Goal: Task Accomplishment & Management: Manage account settings

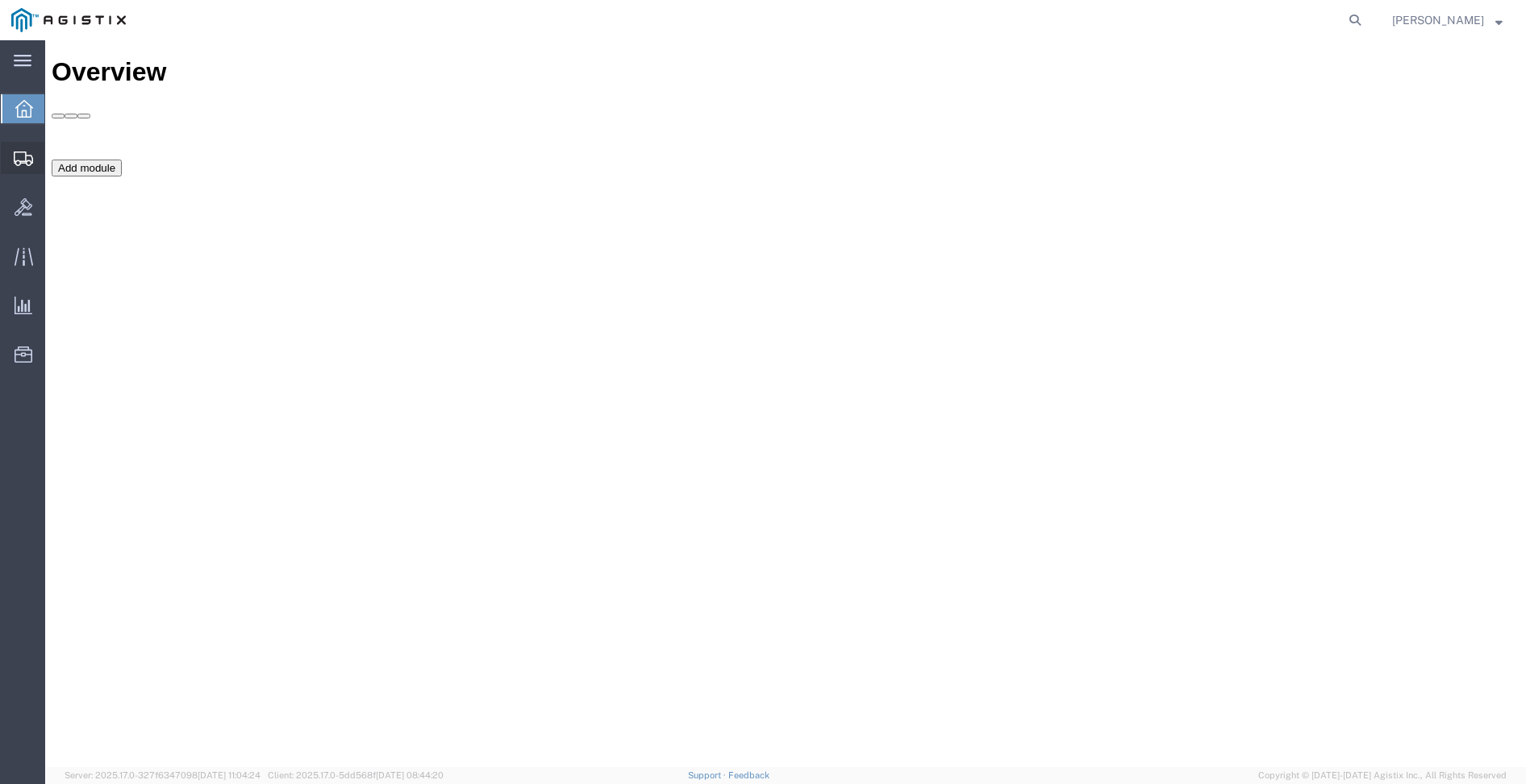
click at [22, 158] on icon at bounding box center [24, 158] width 19 height 15
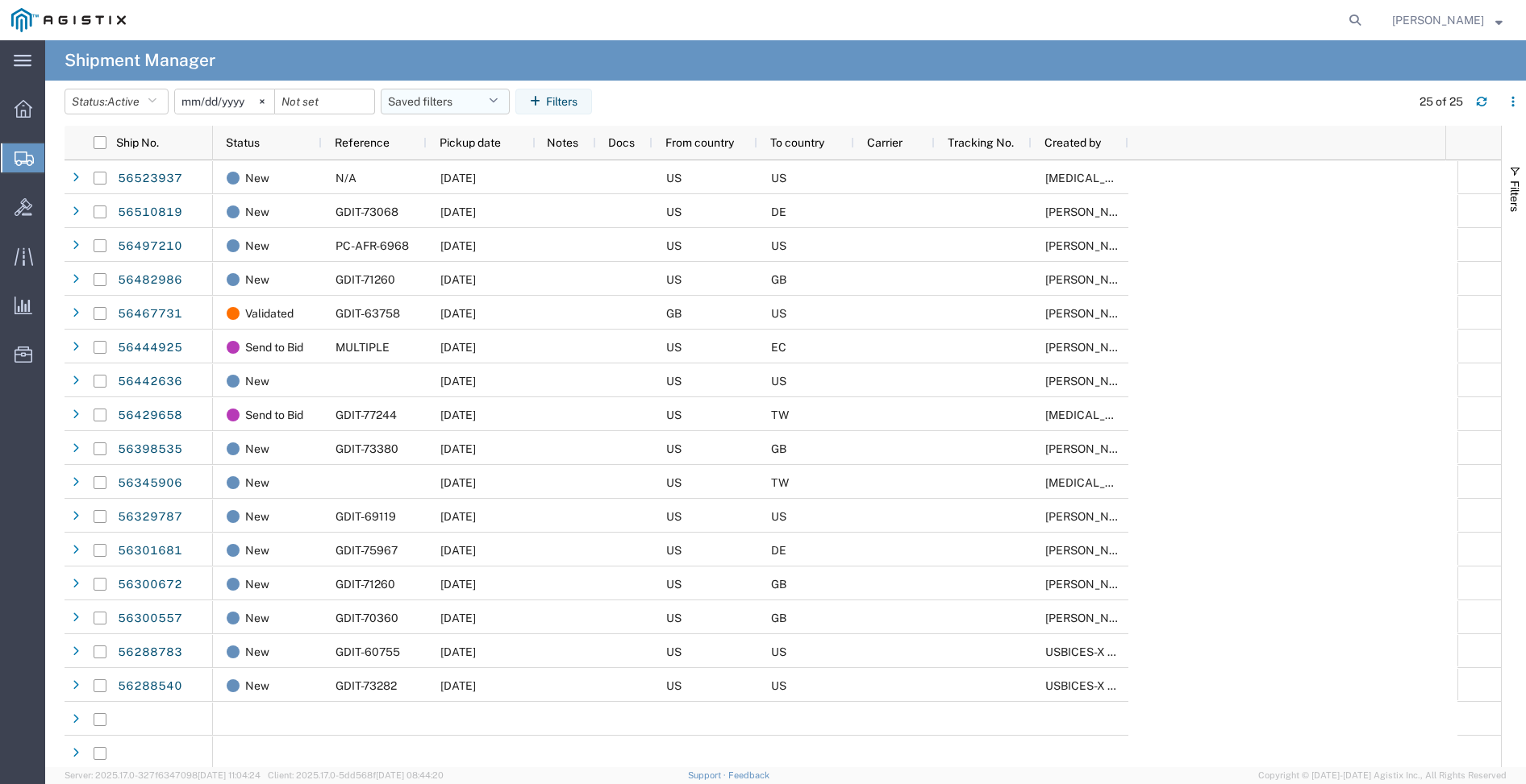
click at [498, 101] on icon "button" at bounding box center [493, 101] width 9 height 11
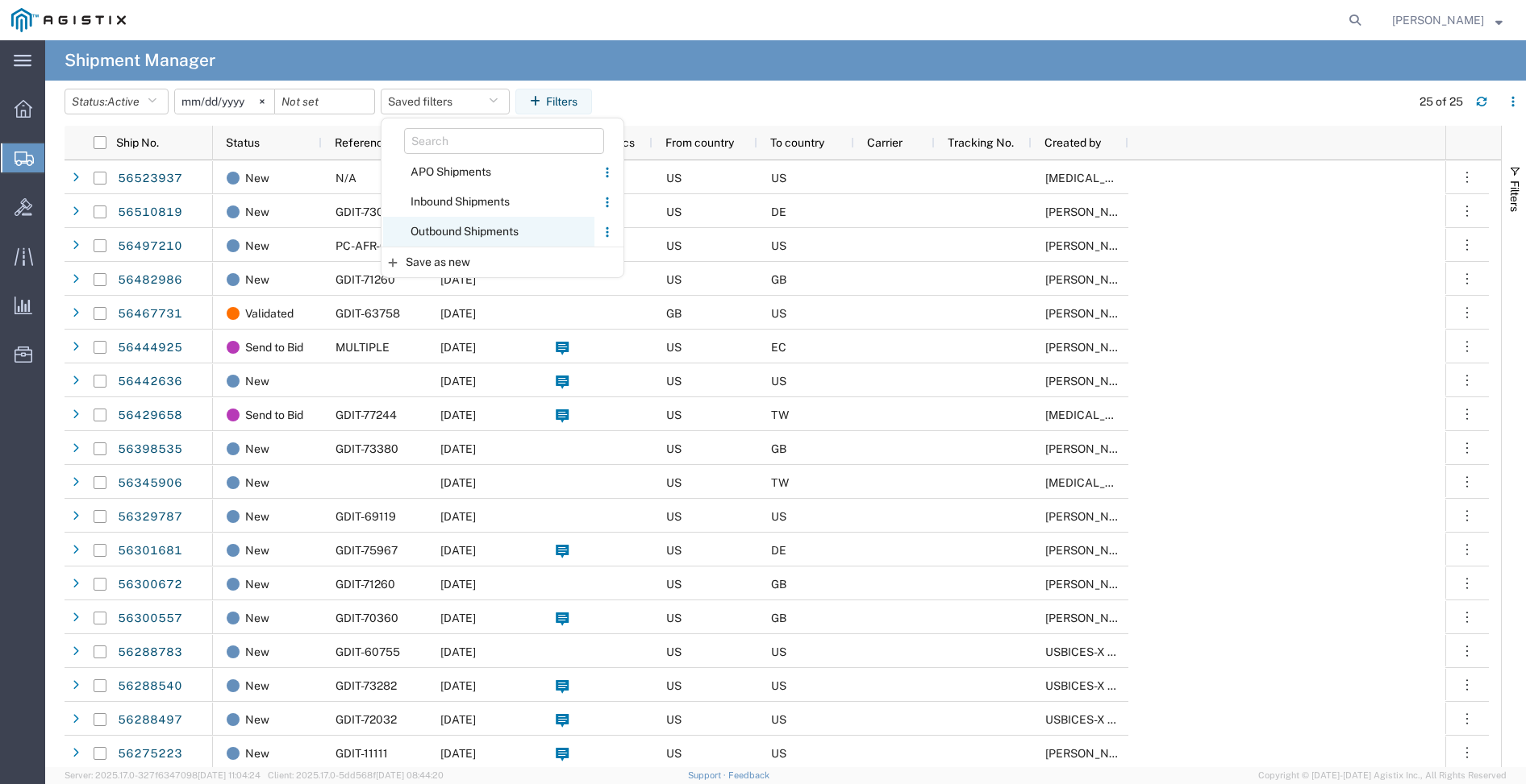
click at [468, 230] on span "Outbound Shipments" at bounding box center [489, 232] width 212 height 30
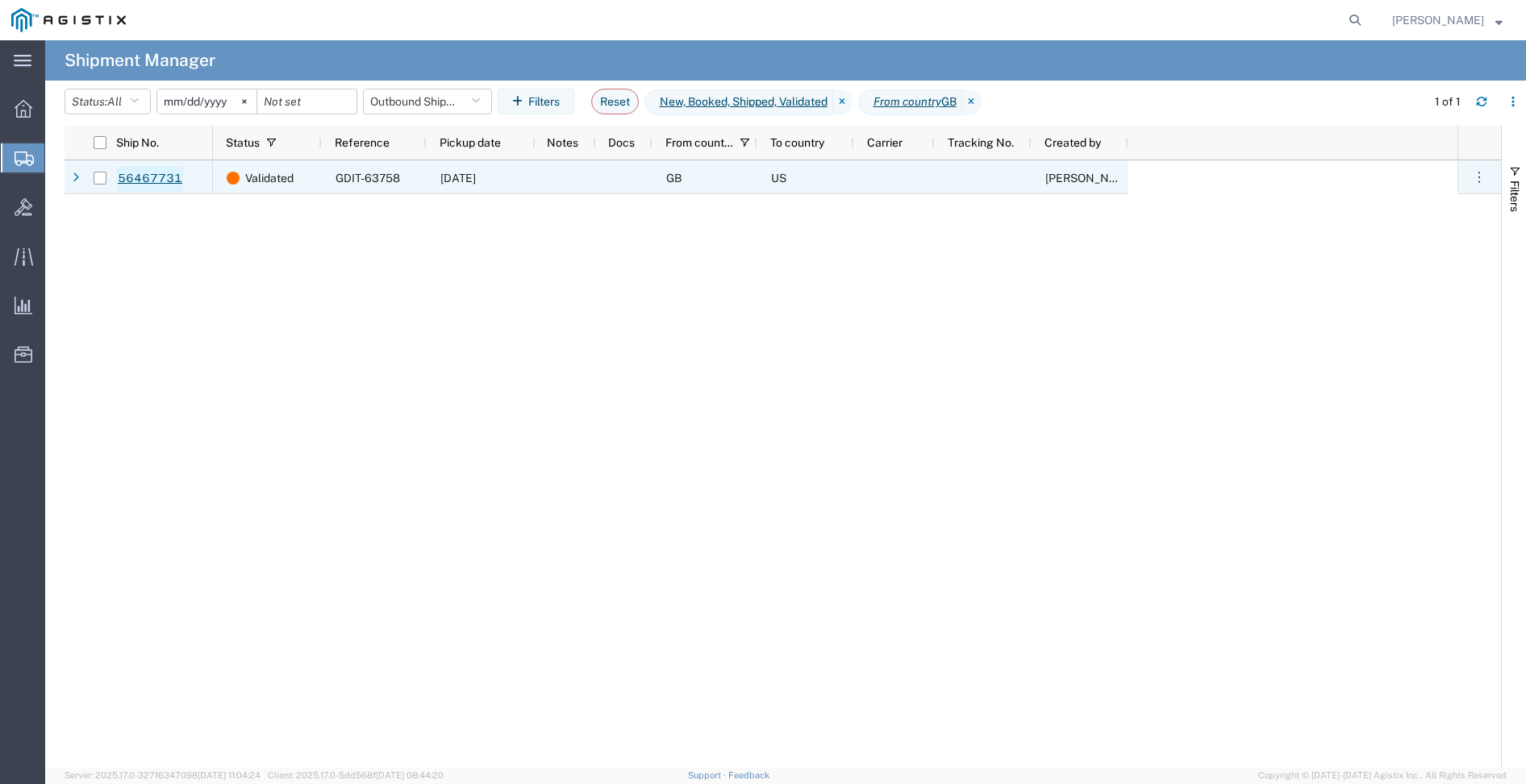
click at [149, 175] on link "56467731" at bounding box center [150, 179] width 66 height 26
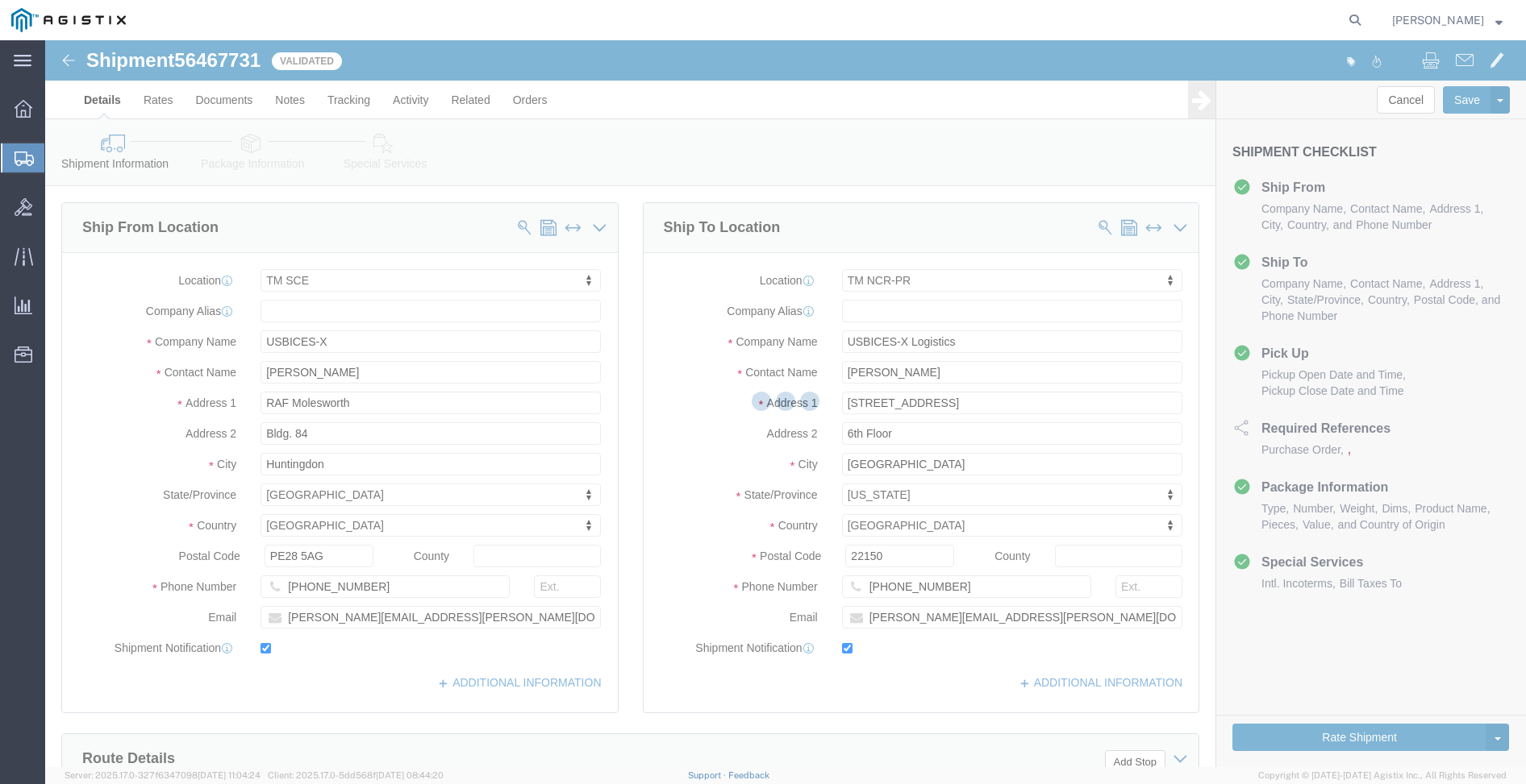
select select "34240"
select select "51996"
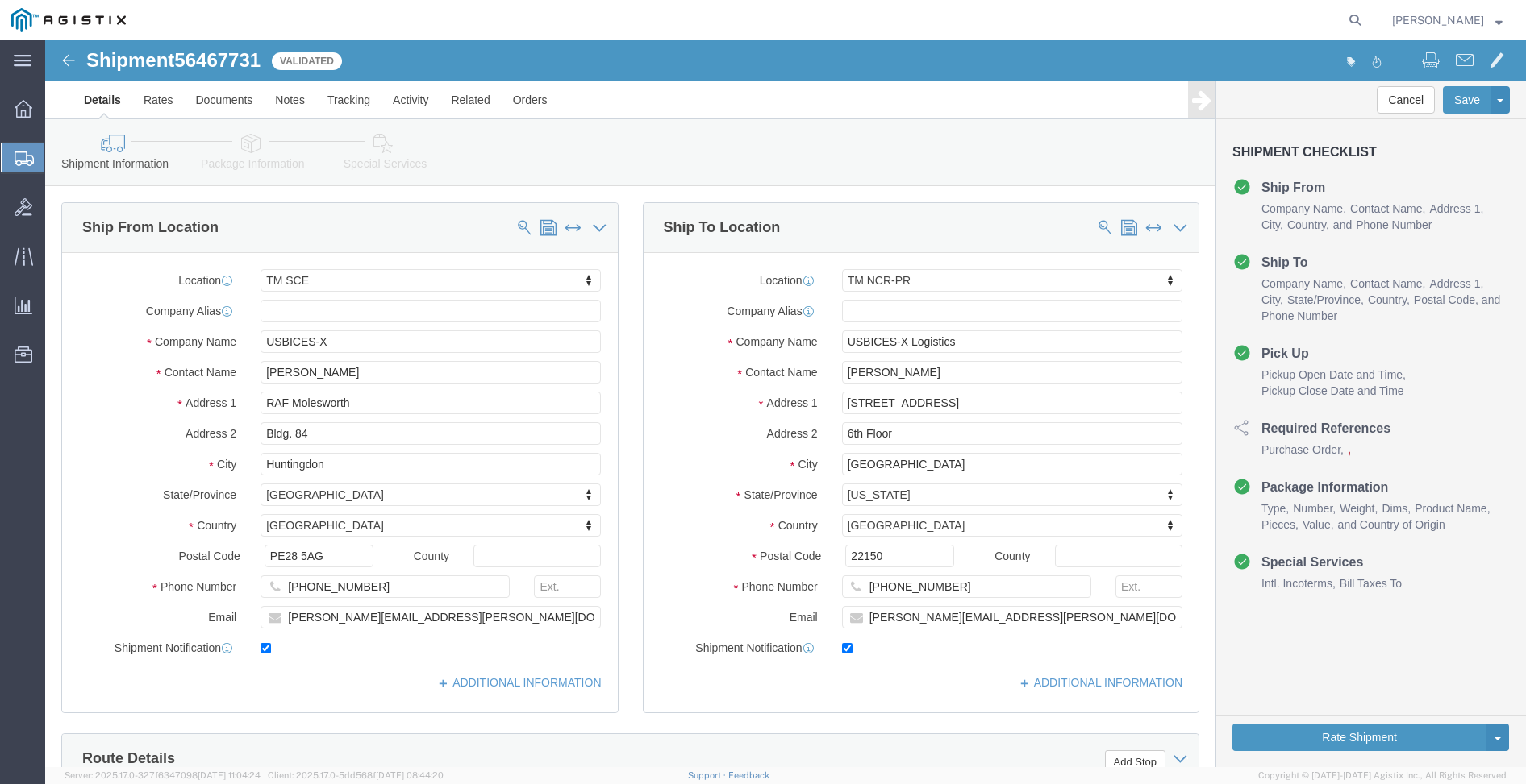
drag, startPoint x: 204, startPoint y: 113, endPoint x: 213, endPoint y: 117, distance: 9.8
click link "Package Information"
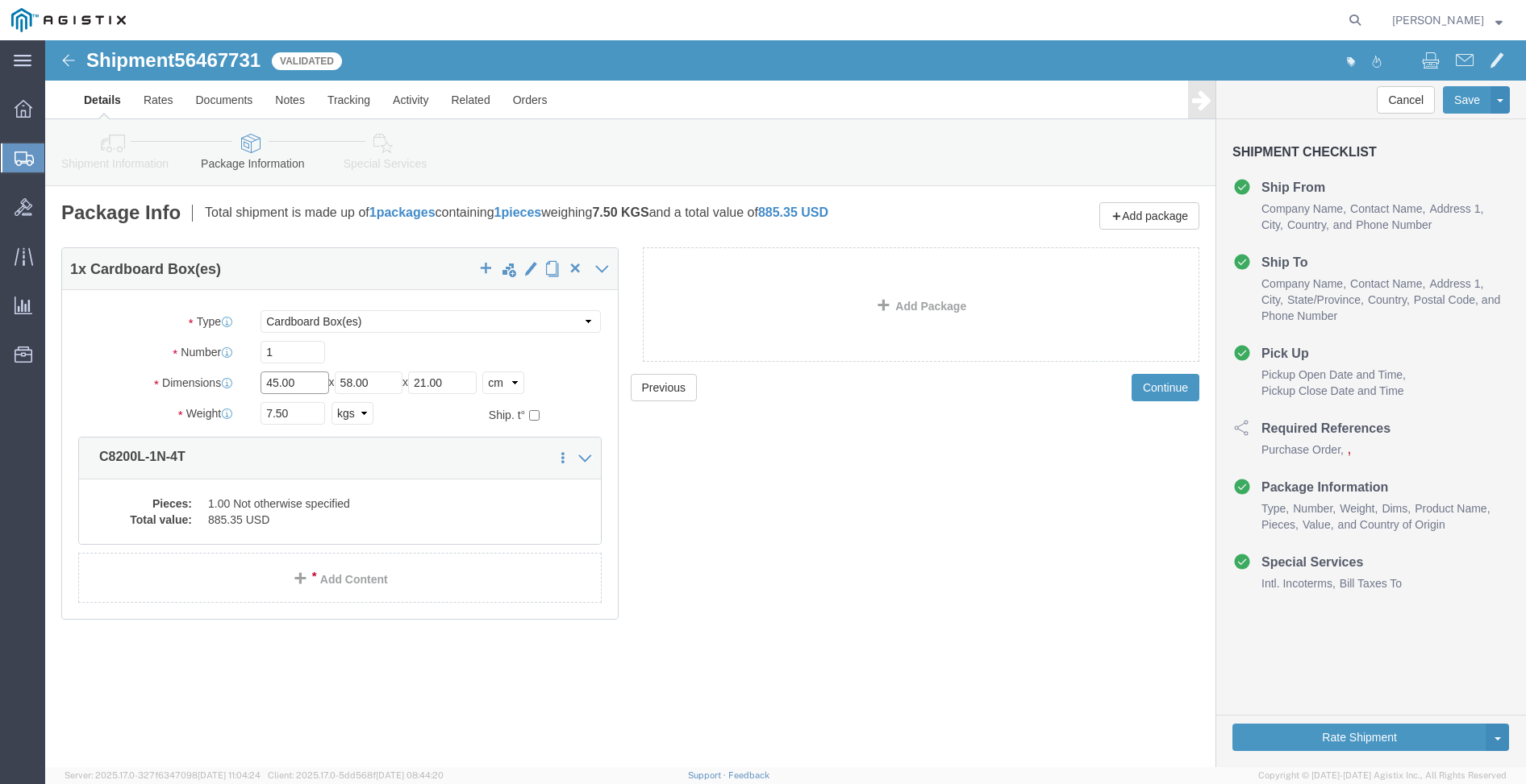
drag, startPoint x: 254, startPoint y: 343, endPoint x: 140, endPoint y: 342, distance: 114.0
click div "Dimensions Length 45.00 x Width 58.00 x Height 21.00 Select cm ft in"
type input "59"
type input "45"
type input "22"
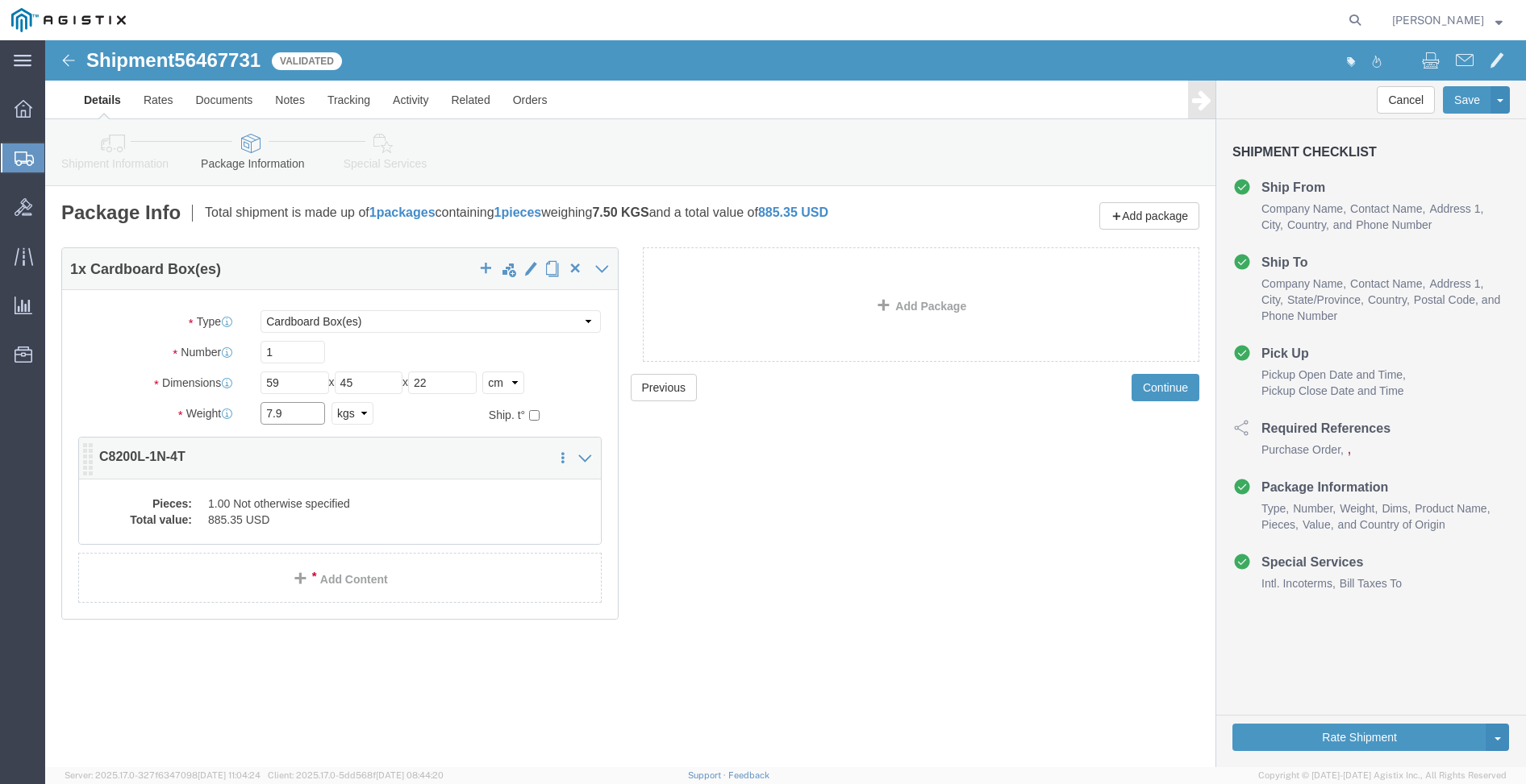
type input "7.9"
click dd "885.35 USD"
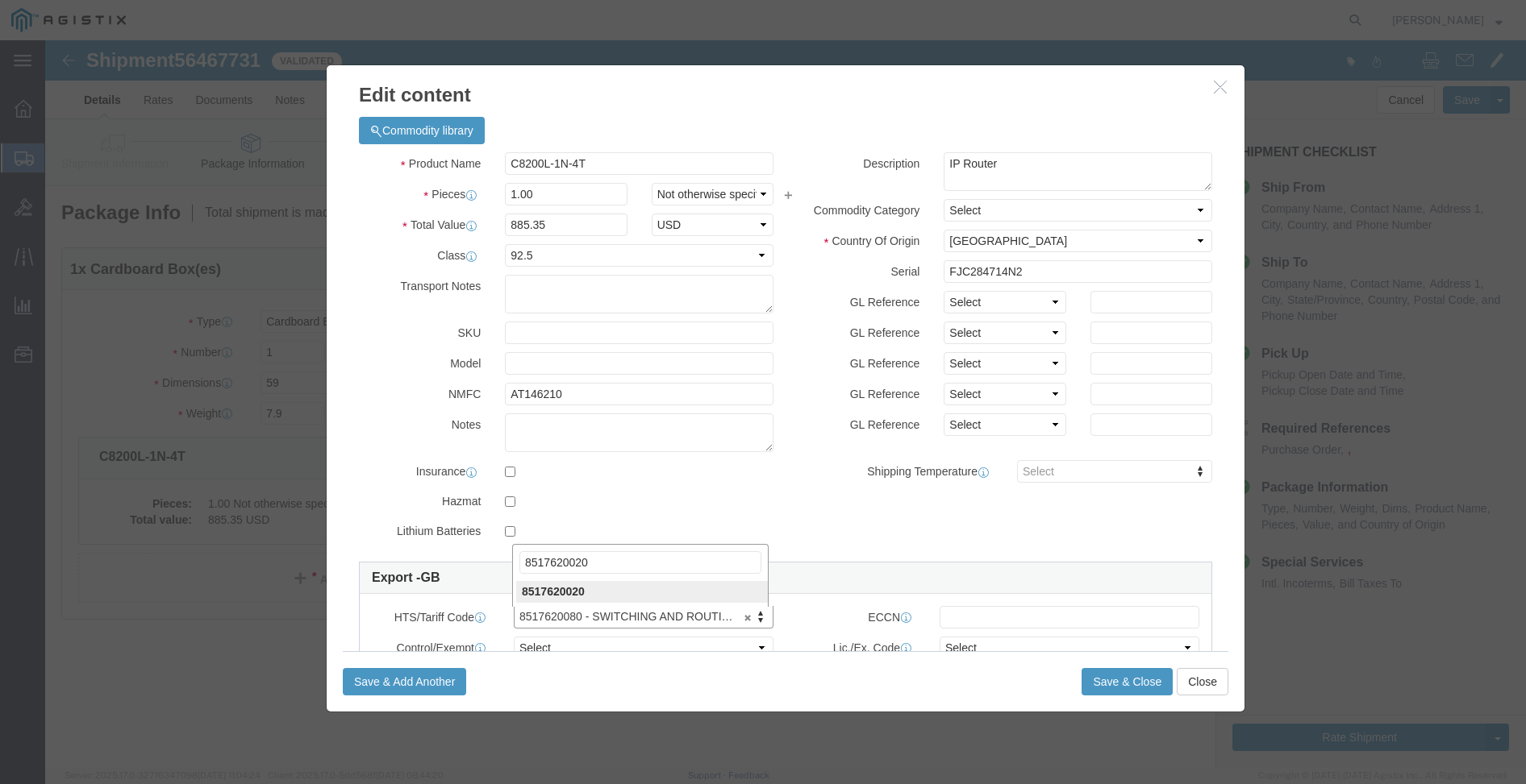
type input "8517620020"
click input "text"
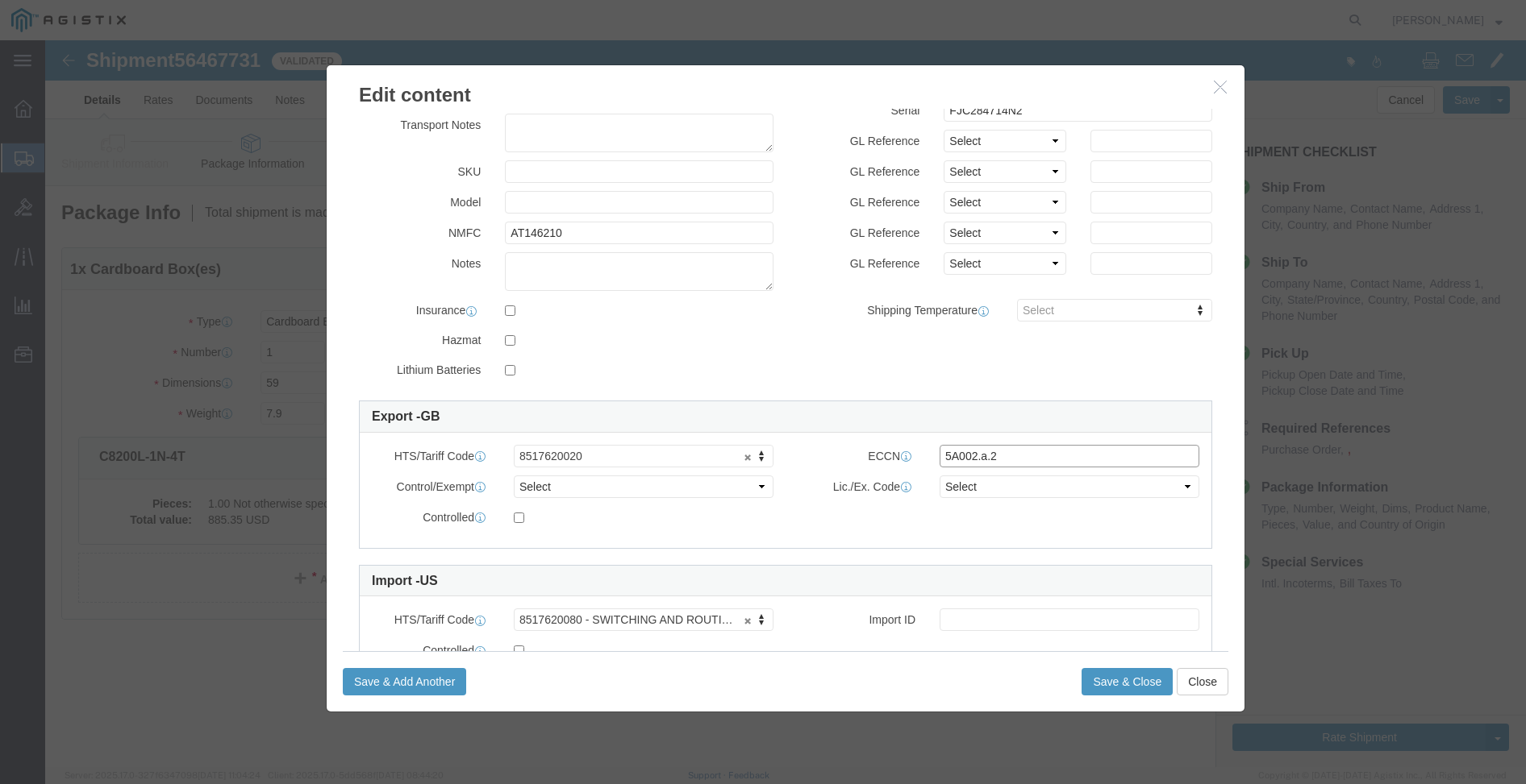
type input "5A002.a.2"
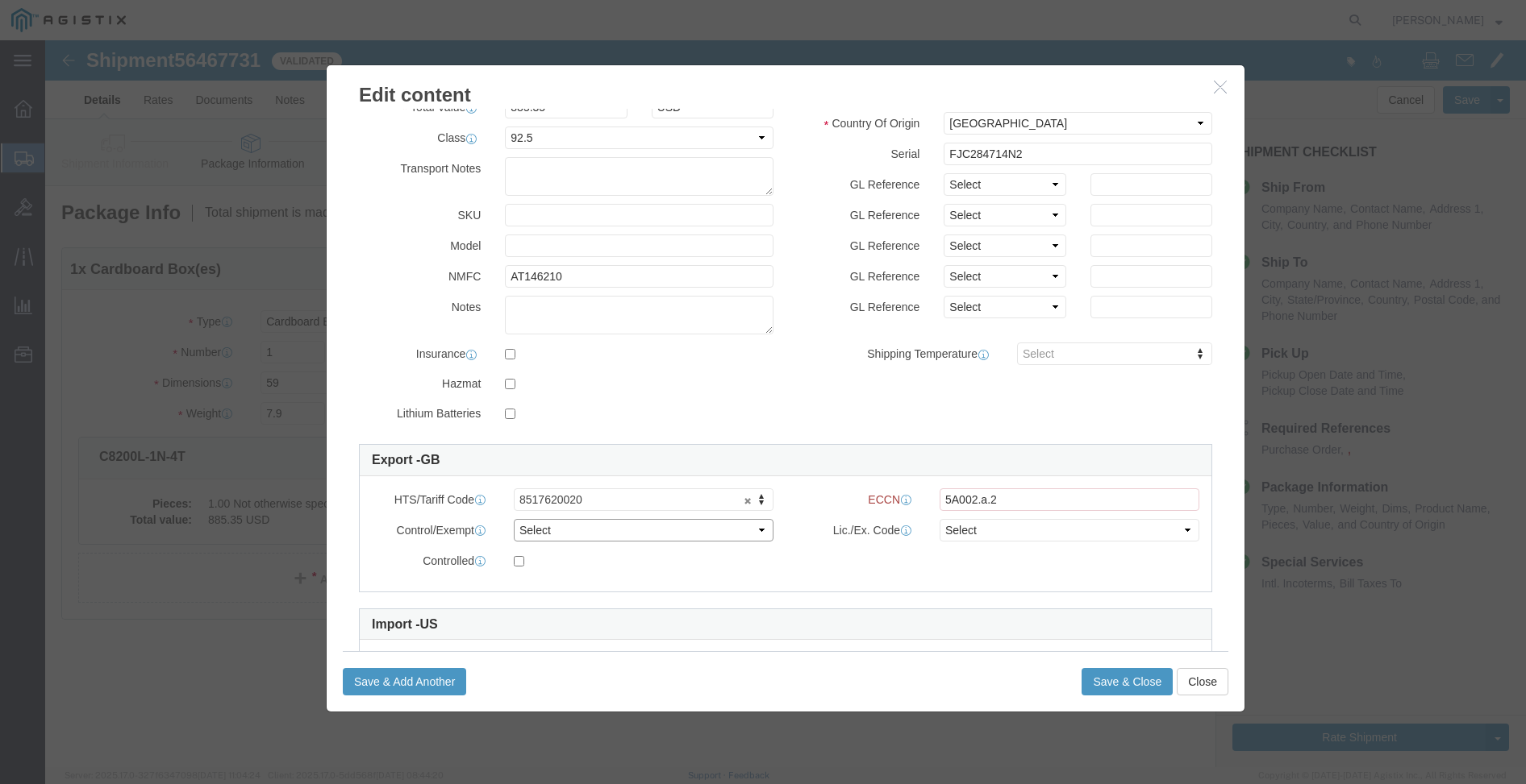
scroll to position [205, 0]
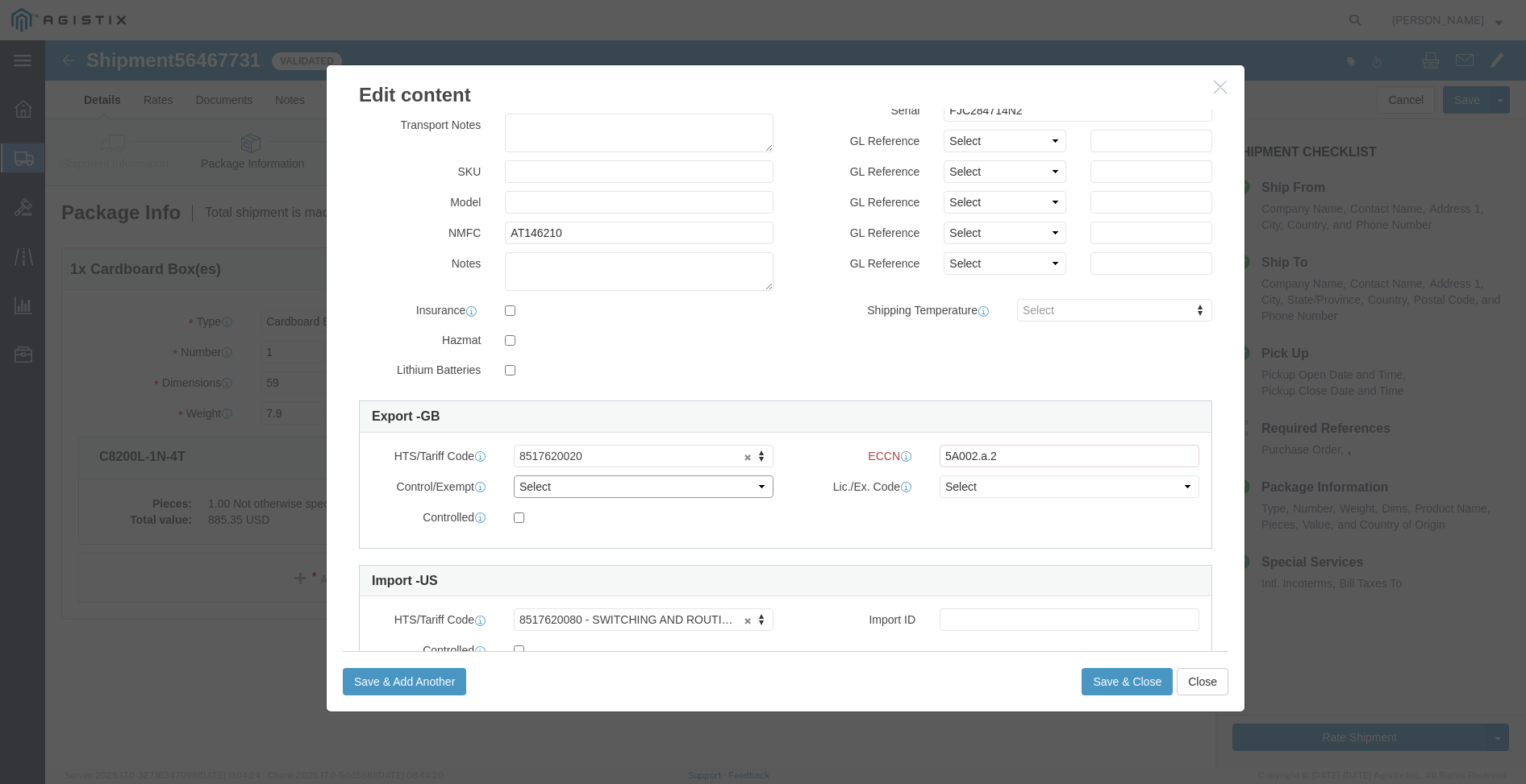
select select "BIS"
click select "Select AGR-Agricultural APP-Computers APR-Additional Permissive Exports AVS-Air…"
select select "NLR"
click select "Select AGR-Agricultural APP-Computers APR-Additional Permissive Exports AVS-Air…"
click input "5A002.a.2"
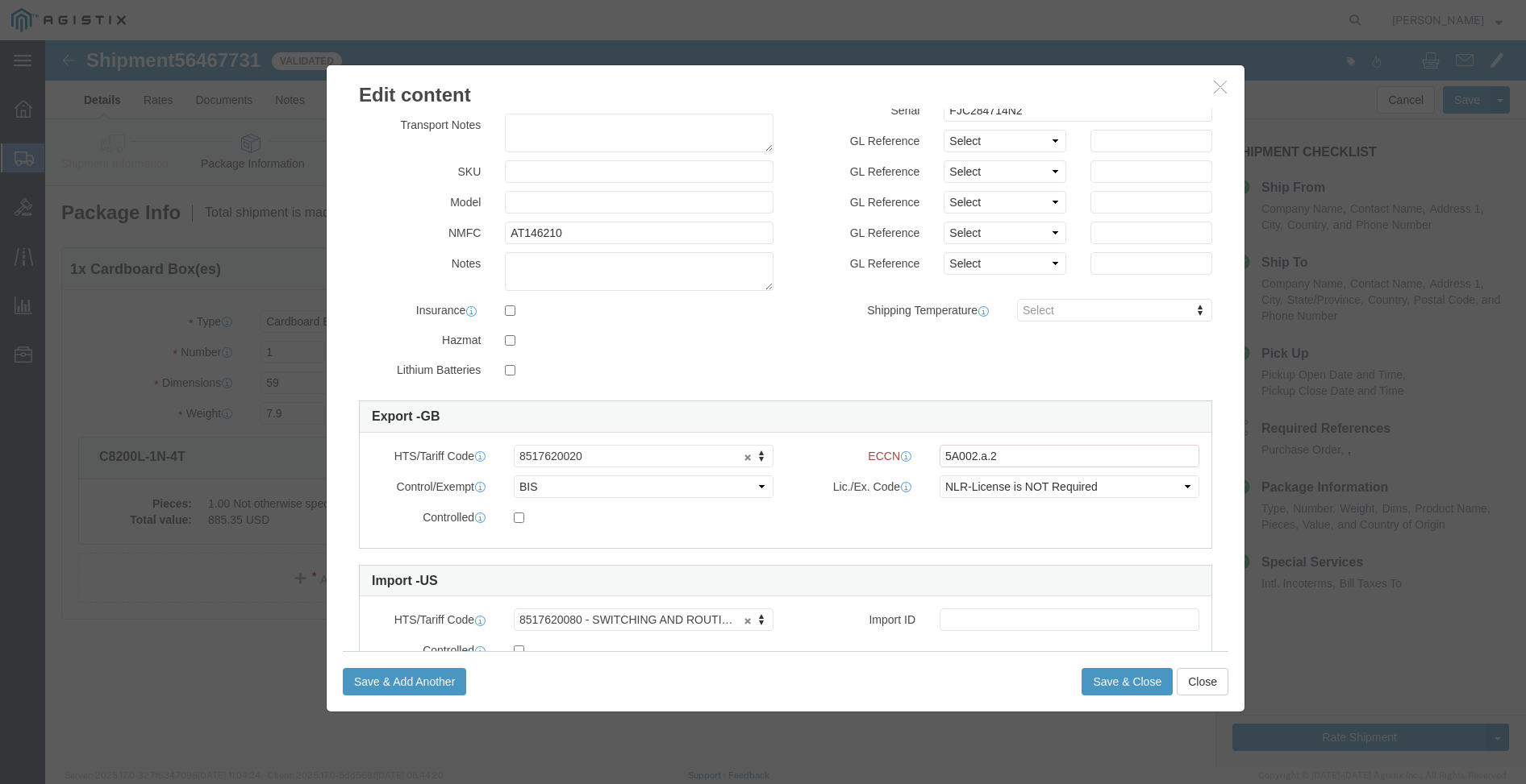
click icon
type input "8517620020"
click input "text"
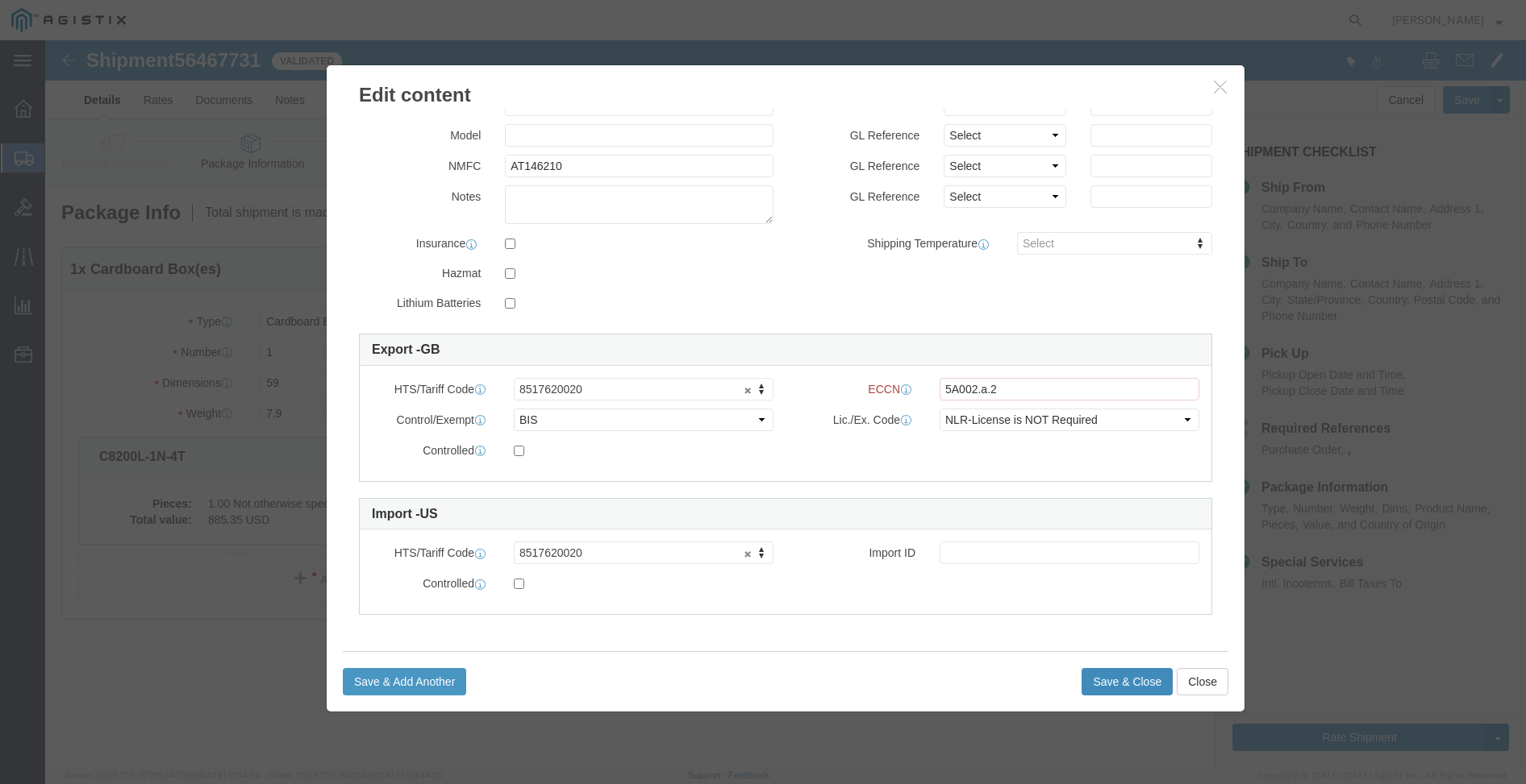
click button "Save & Close"
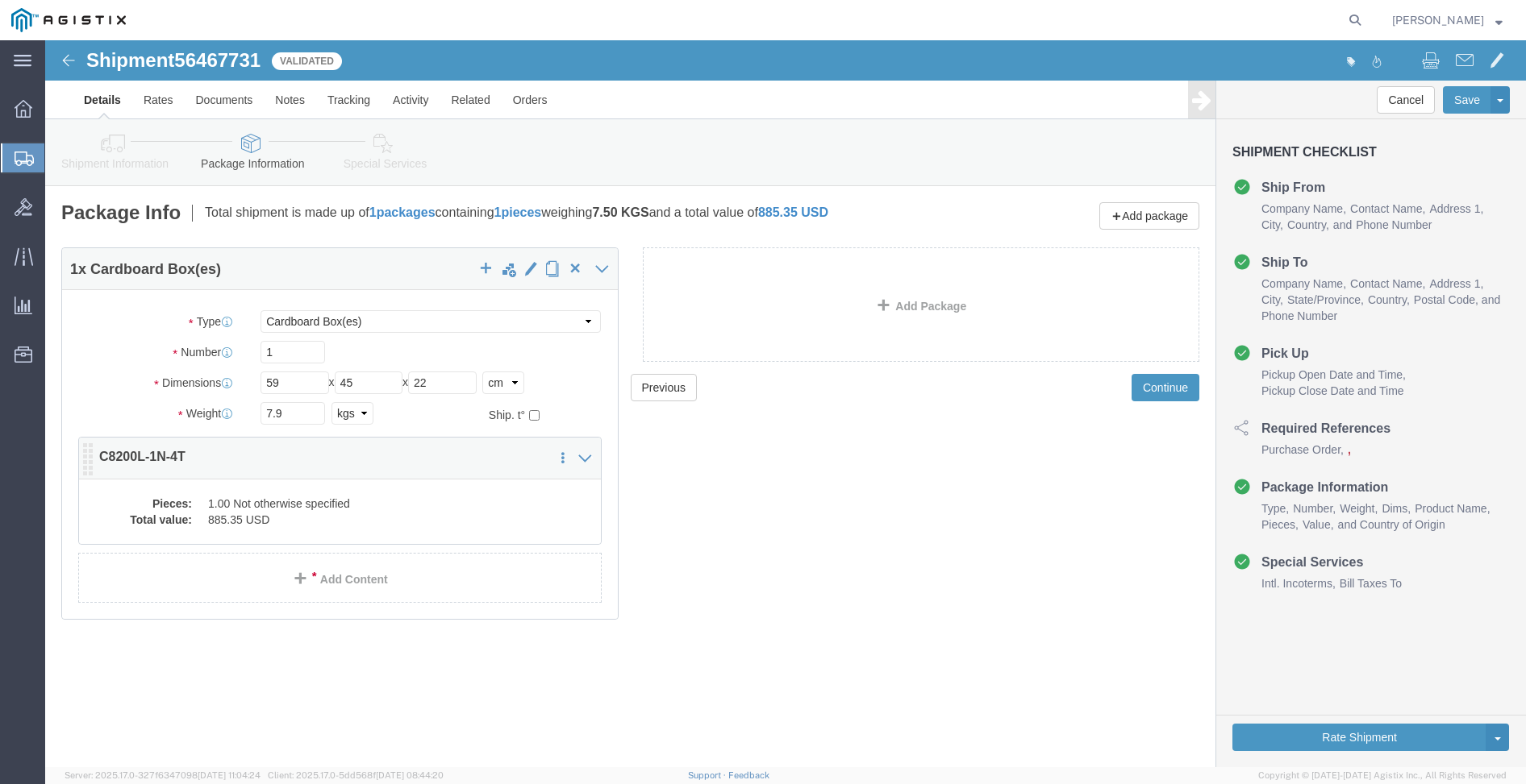
click dd "885.35 USD"
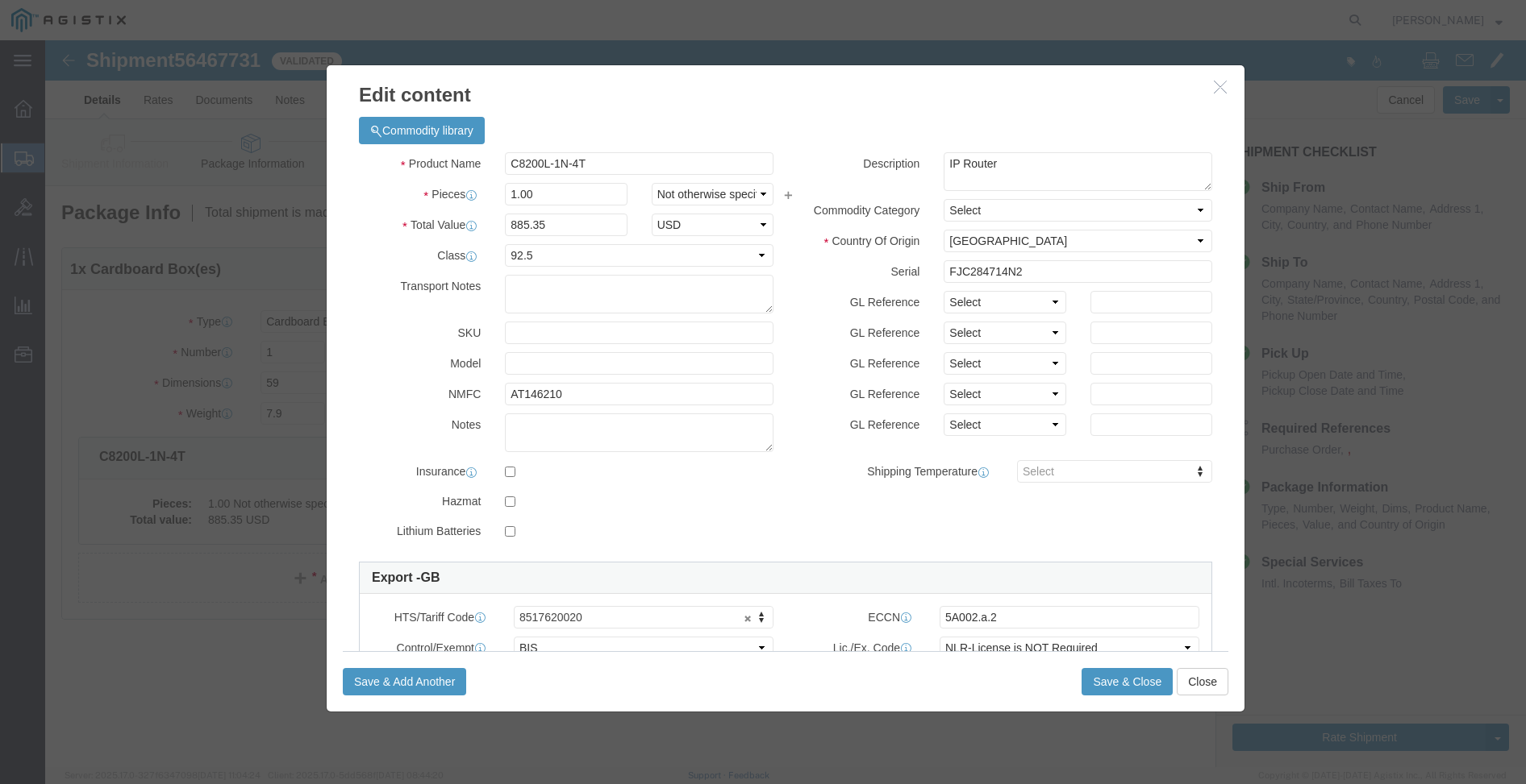
scroll to position [228, 0]
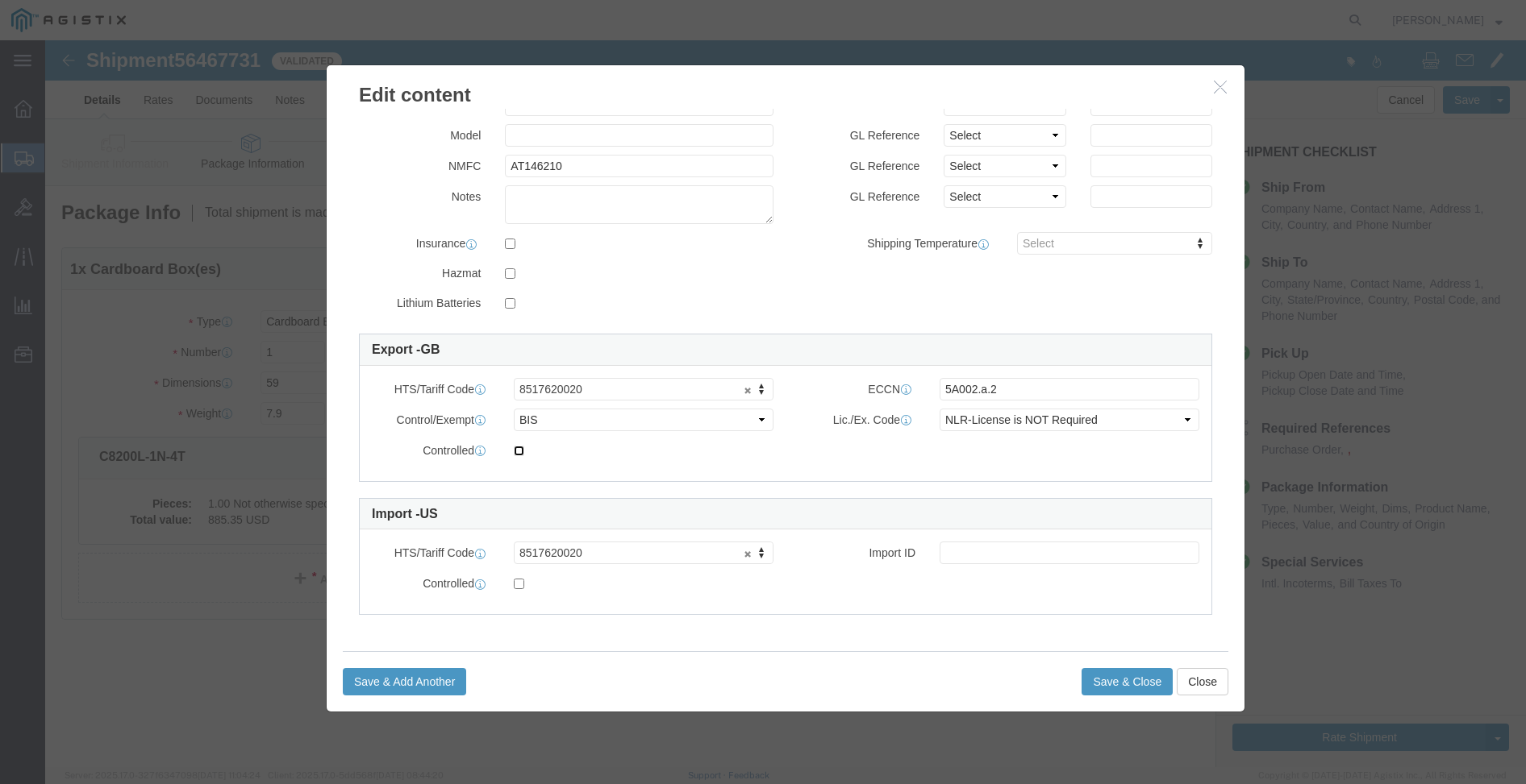
click input "checkbox"
checkbox input "false"
click button "Close"
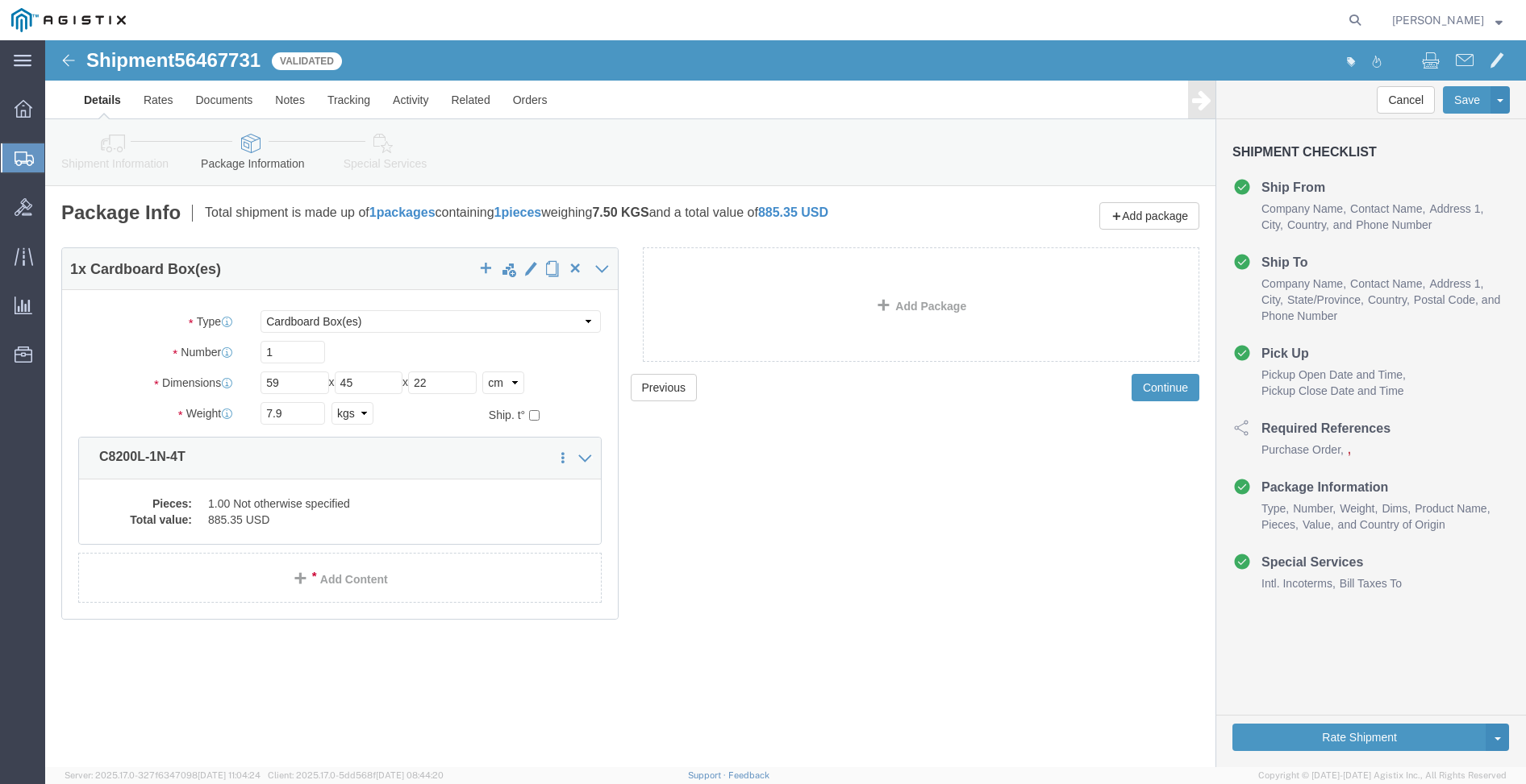
click icon
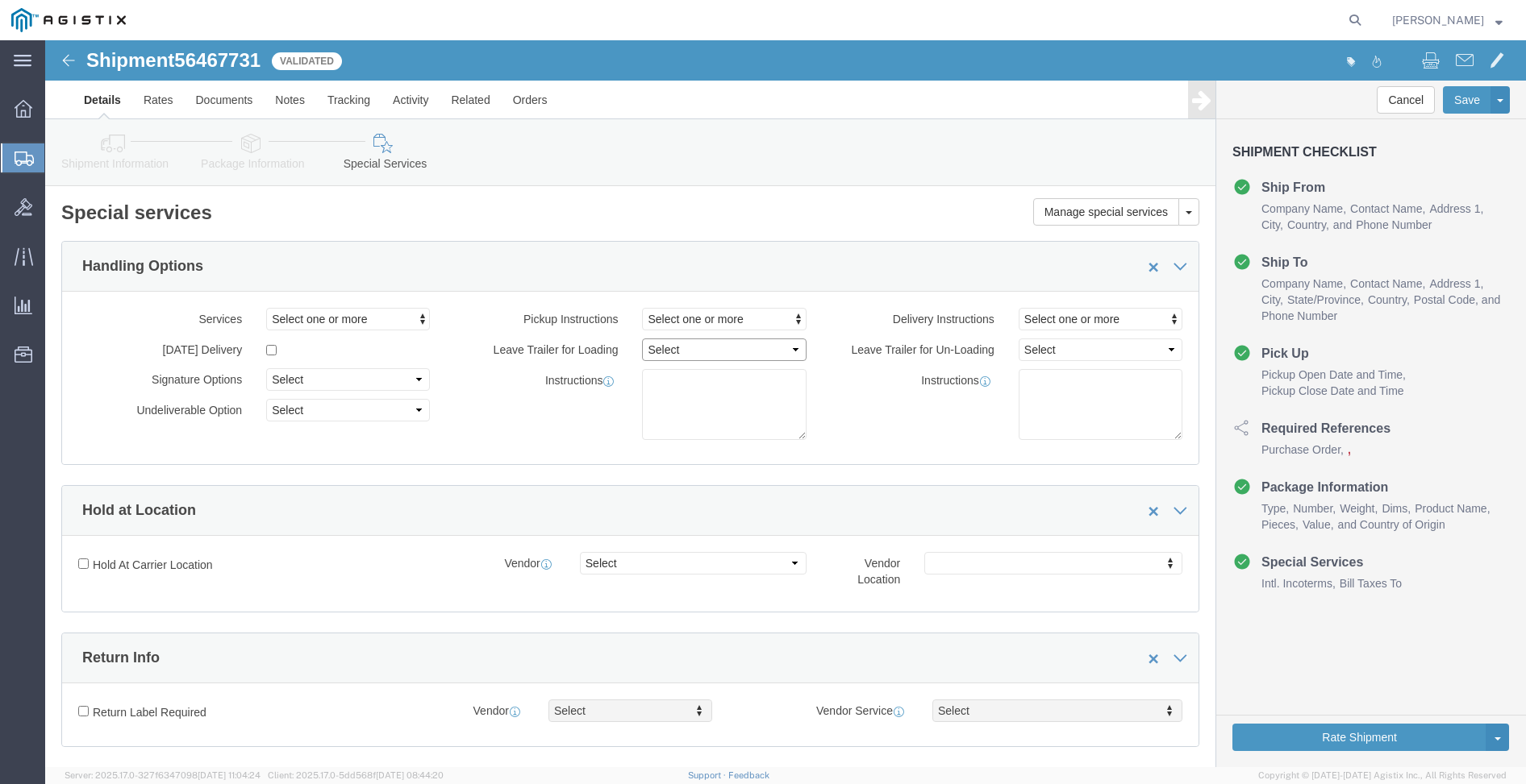
click select "Select 1 Hour 2 Hour 3 Hour 4 Hour 5 Hour 6 Hour 7 Hour 8 Hour 1 Day 2 Days 3 D…"
click span "Select one or more"
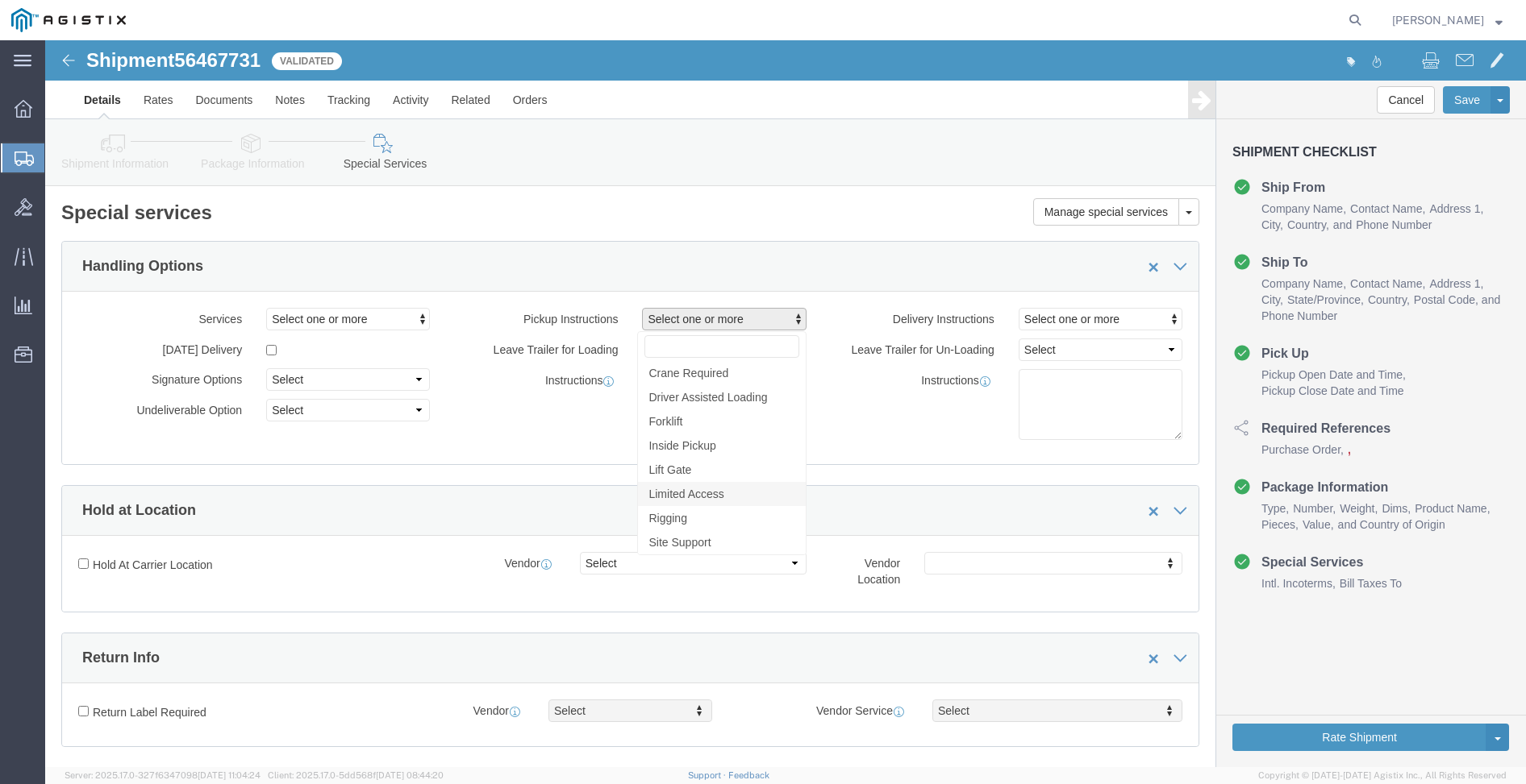
click link "Limited Access"
select select "PICKUP_LIMITED_ACCESS"
click div "Instructions"
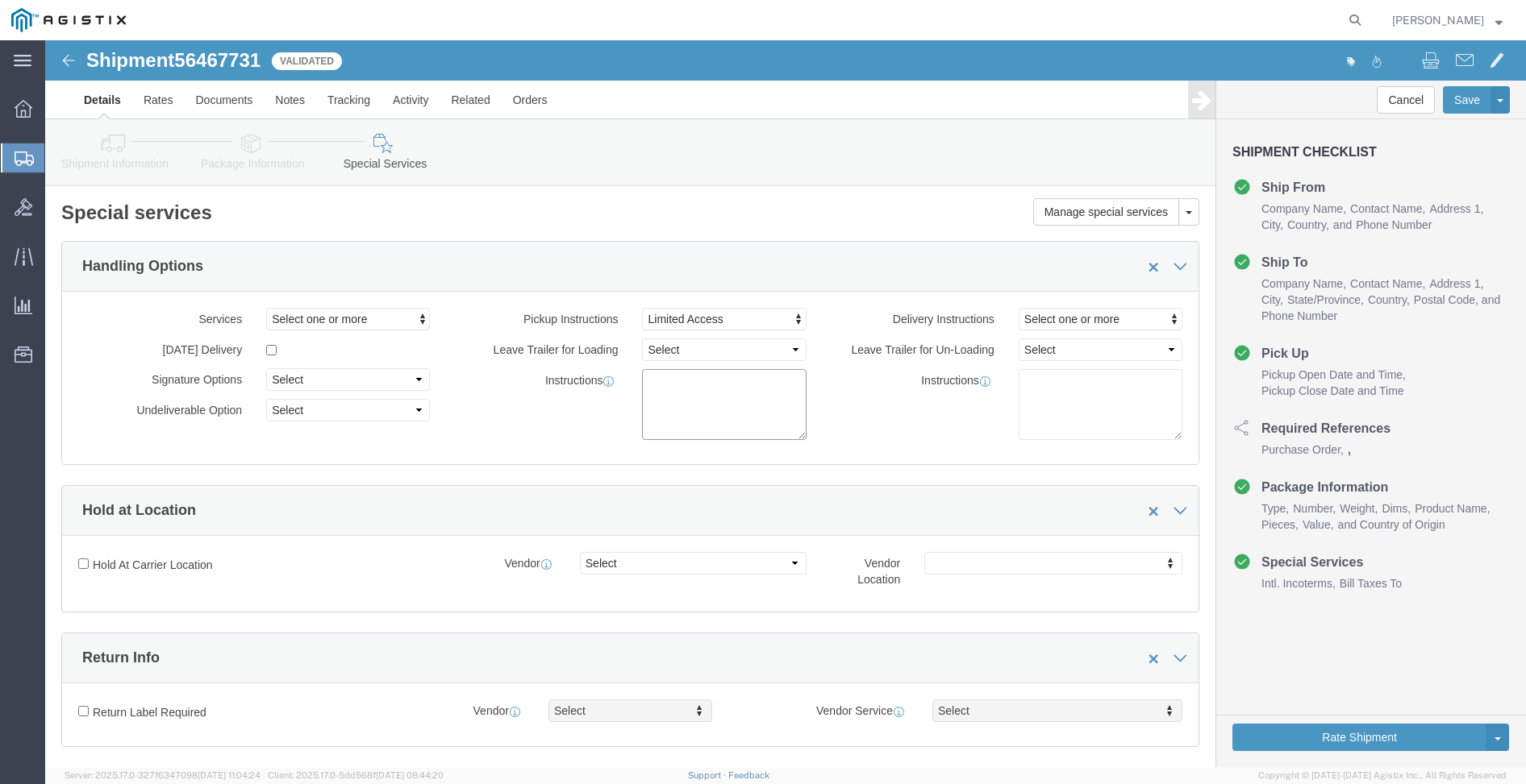
click textarea
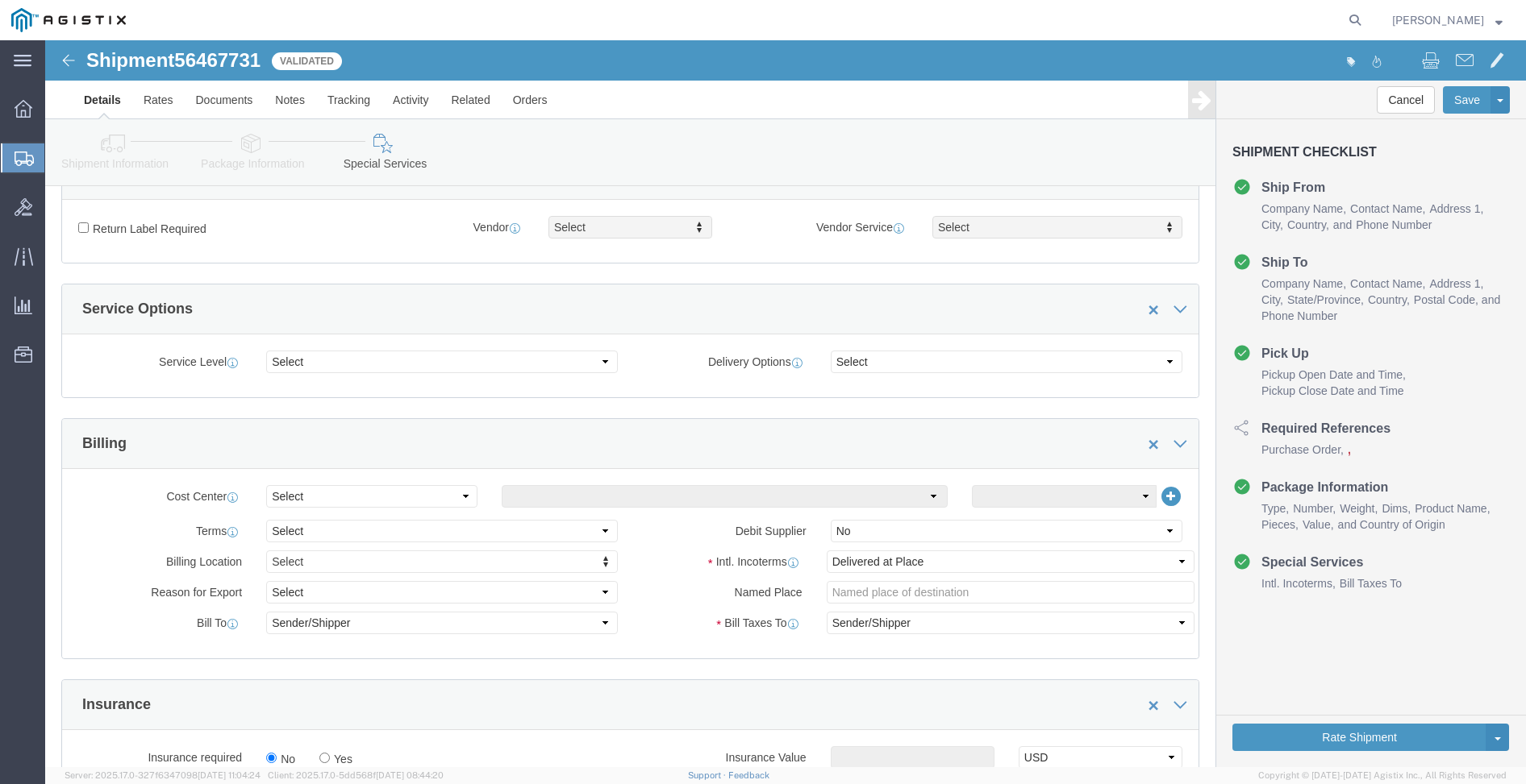
scroll to position [565, 0]
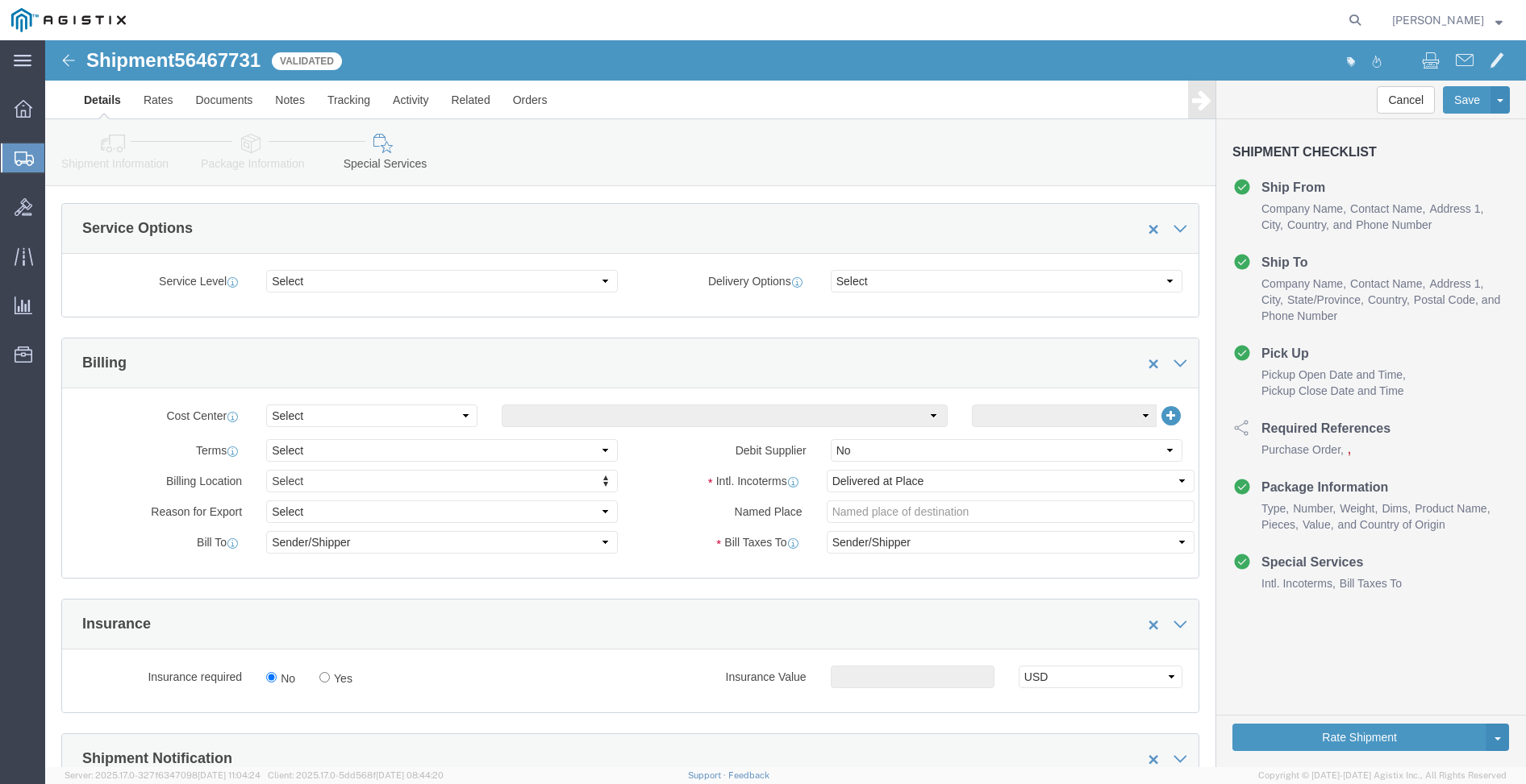
type textarea "Driver will need to park at [GEOGRAPHIC_DATA] and call [PHONE_NUMBER] to pickup…"
click select "Select Carriage Insurance Paid Carriage Paid To Cost and Freight Cost Insurance…"
select select "DDP"
click select "Select Carriage Insurance Paid Carriage Paid To Cost and Freight Cost Insurance…"
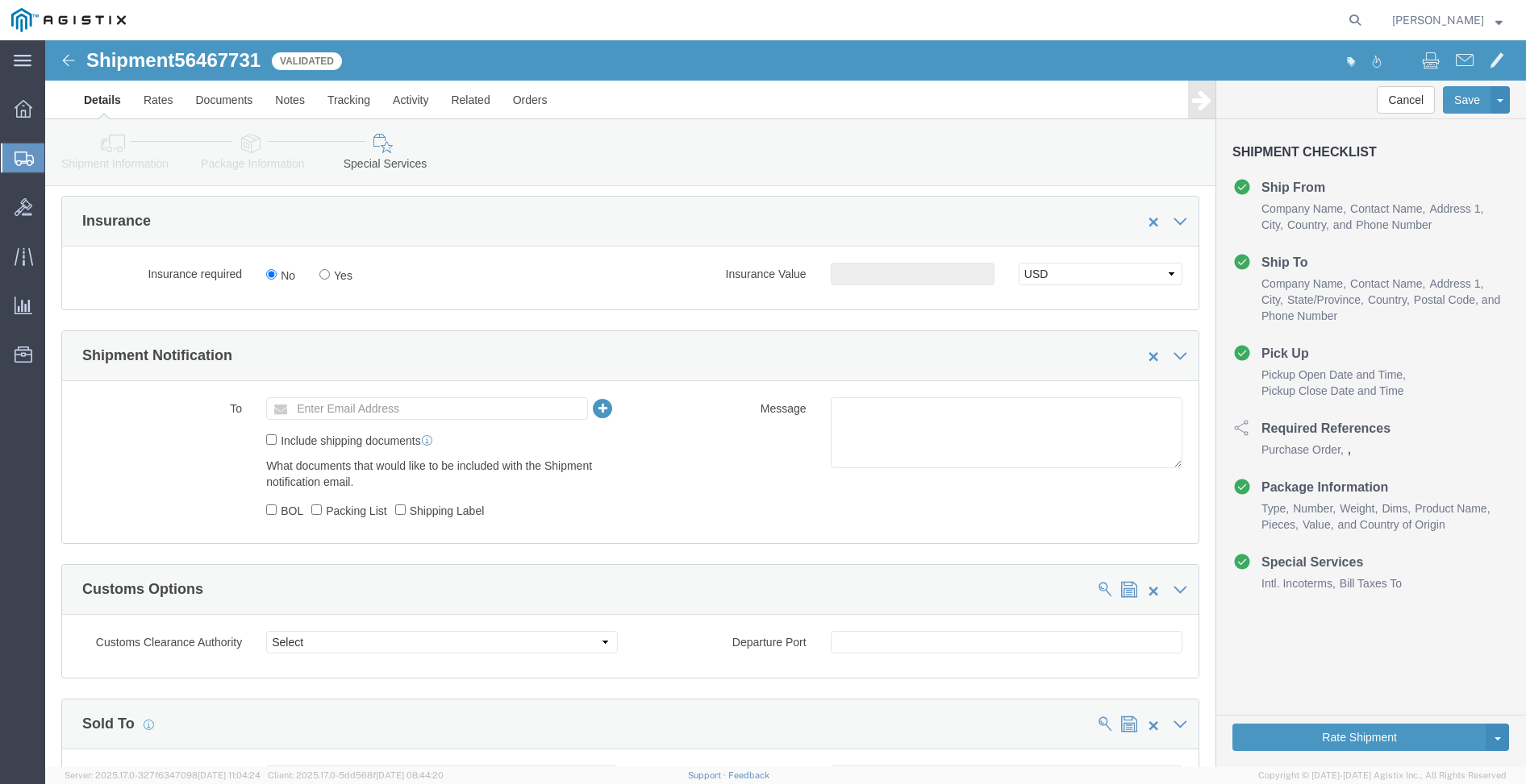
scroll to position [1210, 0]
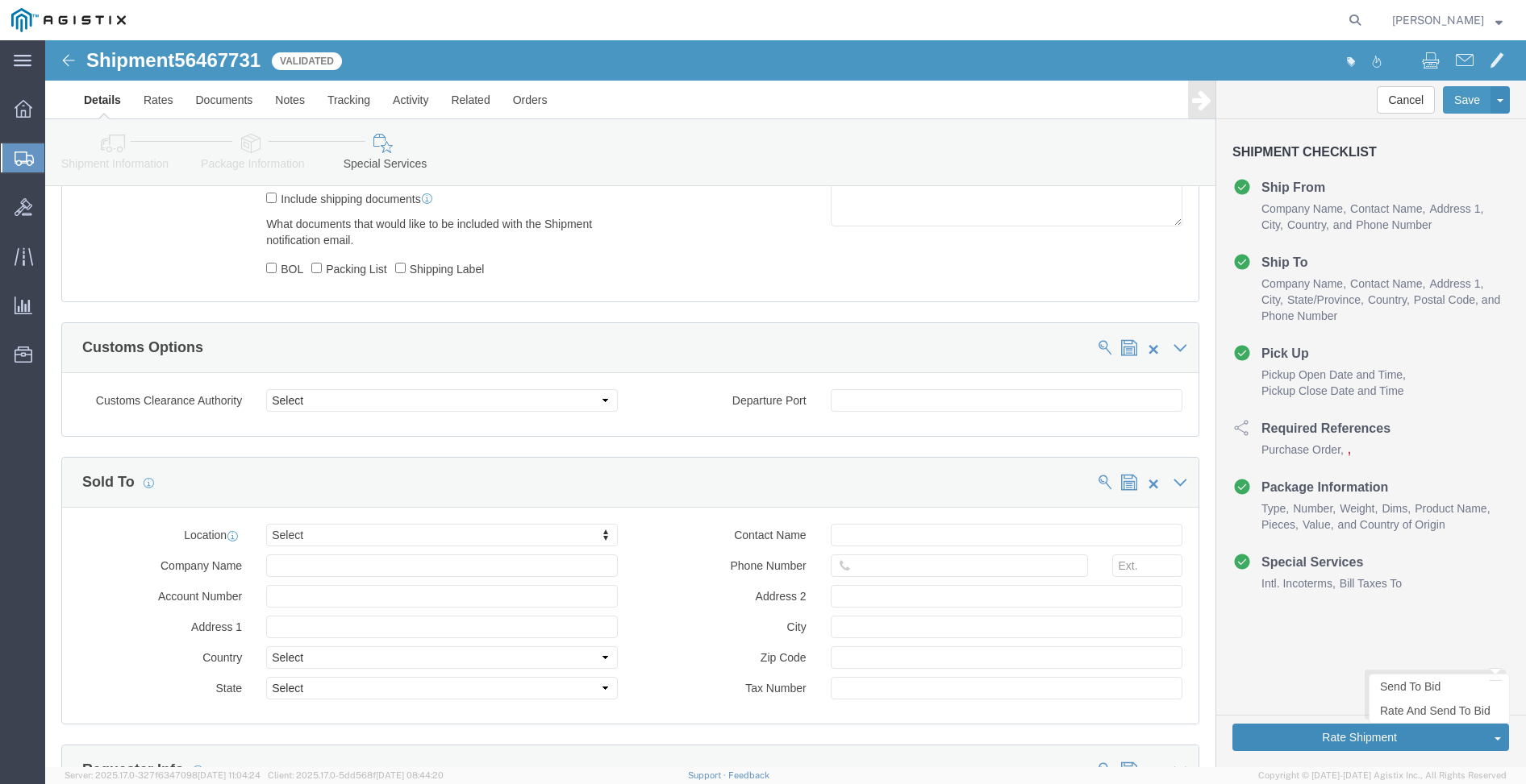
click button "Rate Shipment"
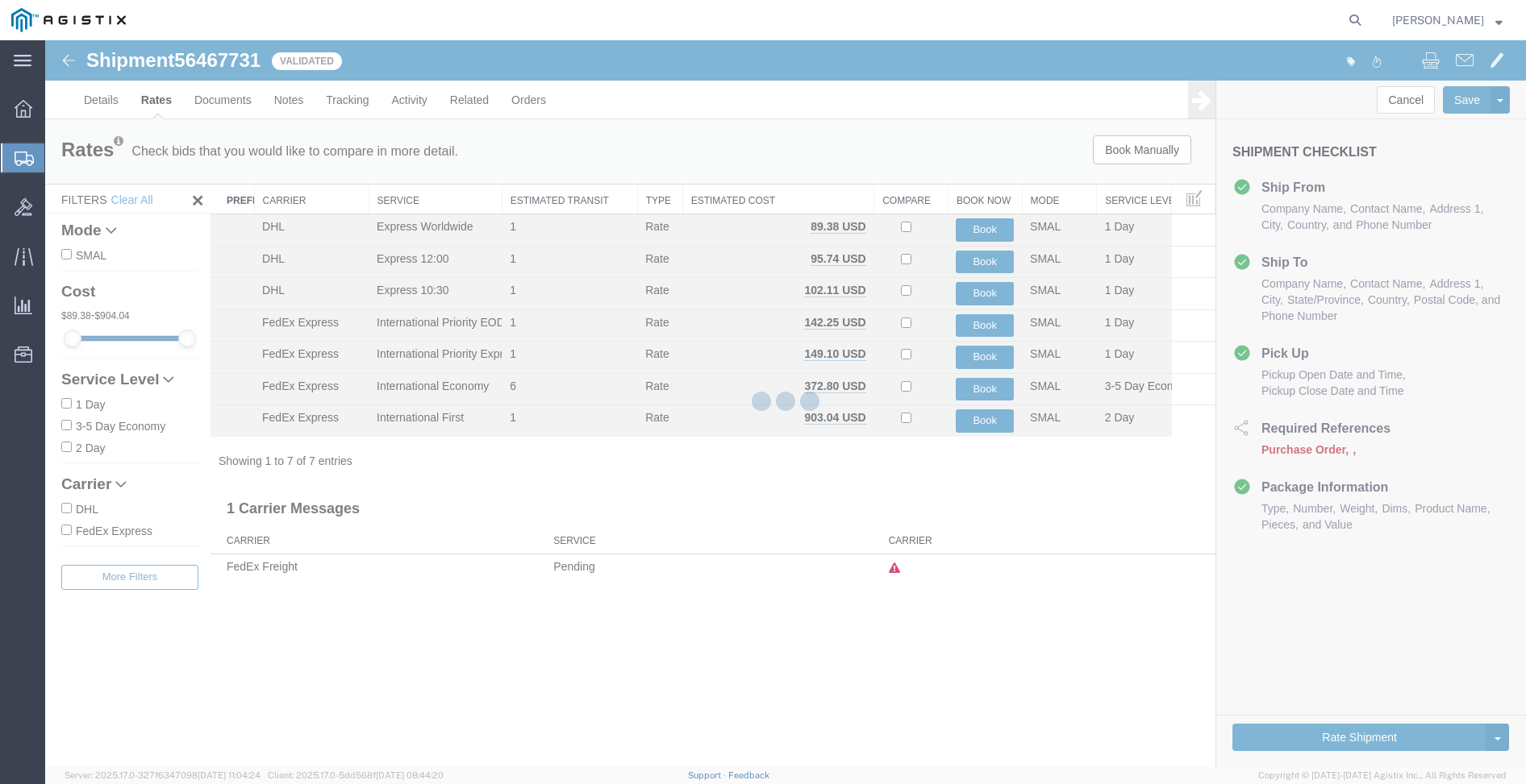
scroll to position [0, 0]
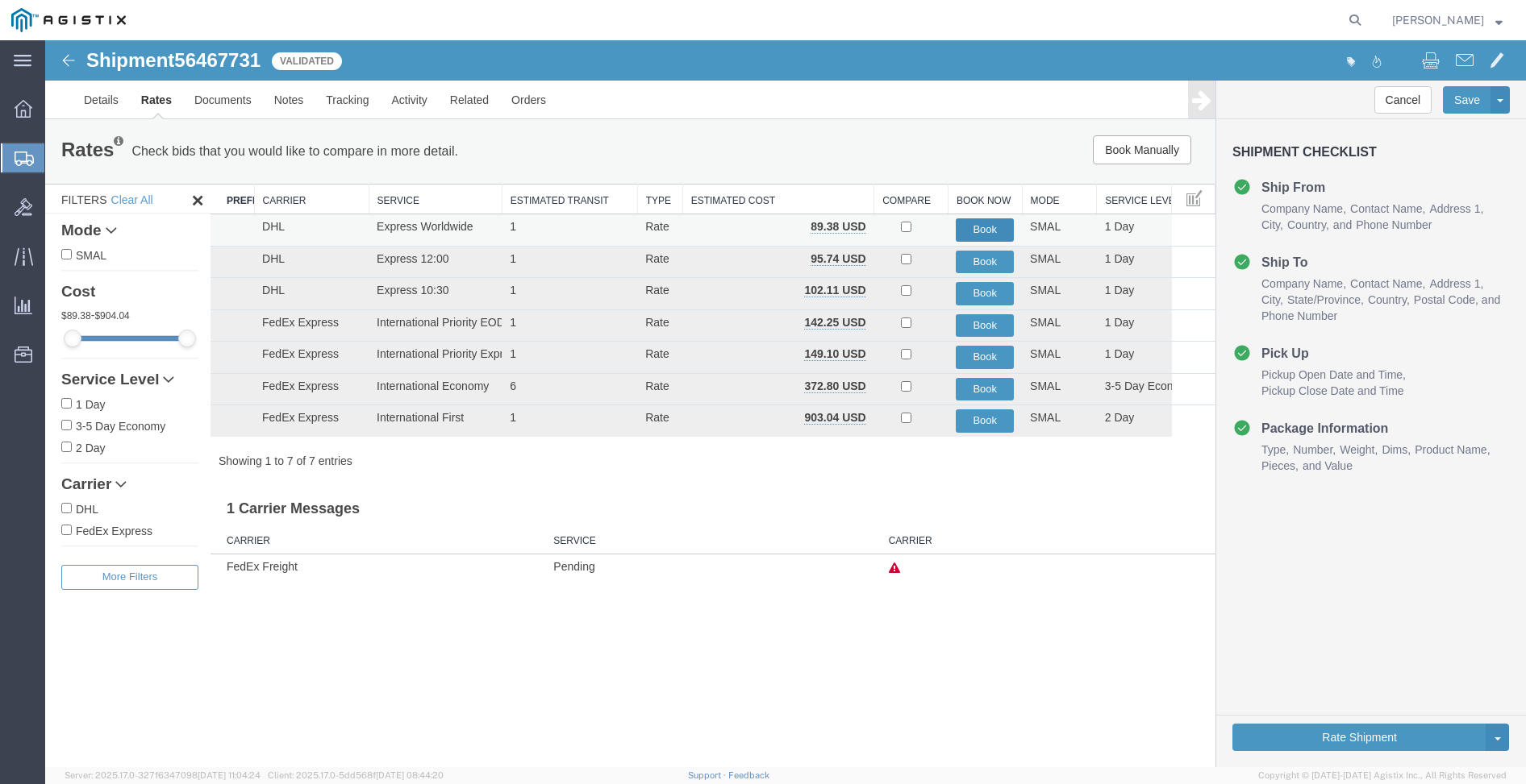
click at [975, 233] on button "Book" at bounding box center [985, 230] width 58 height 24
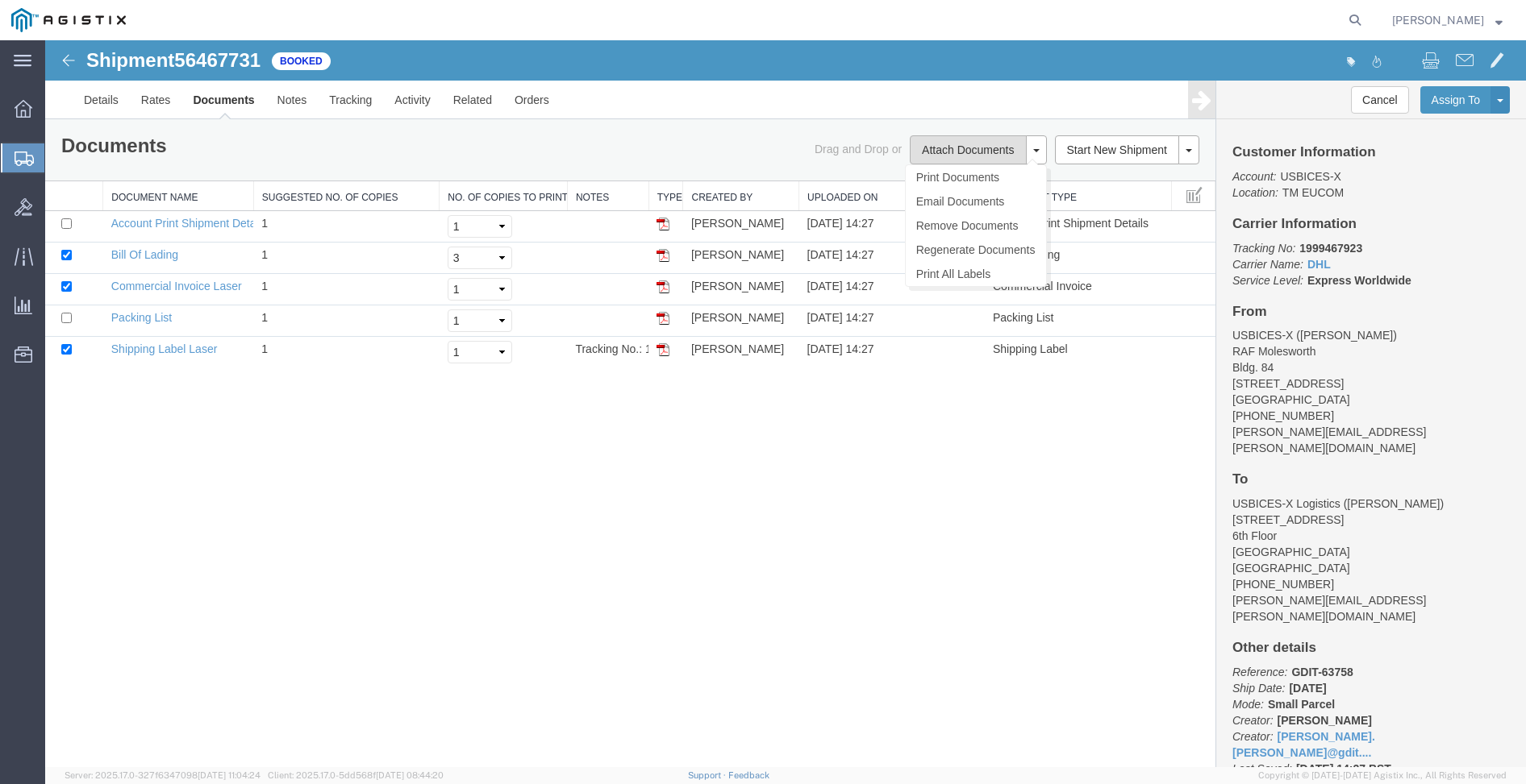
click at [991, 150] on button "Attach Documents" at bounding box center [967, 149] width 116 height 29
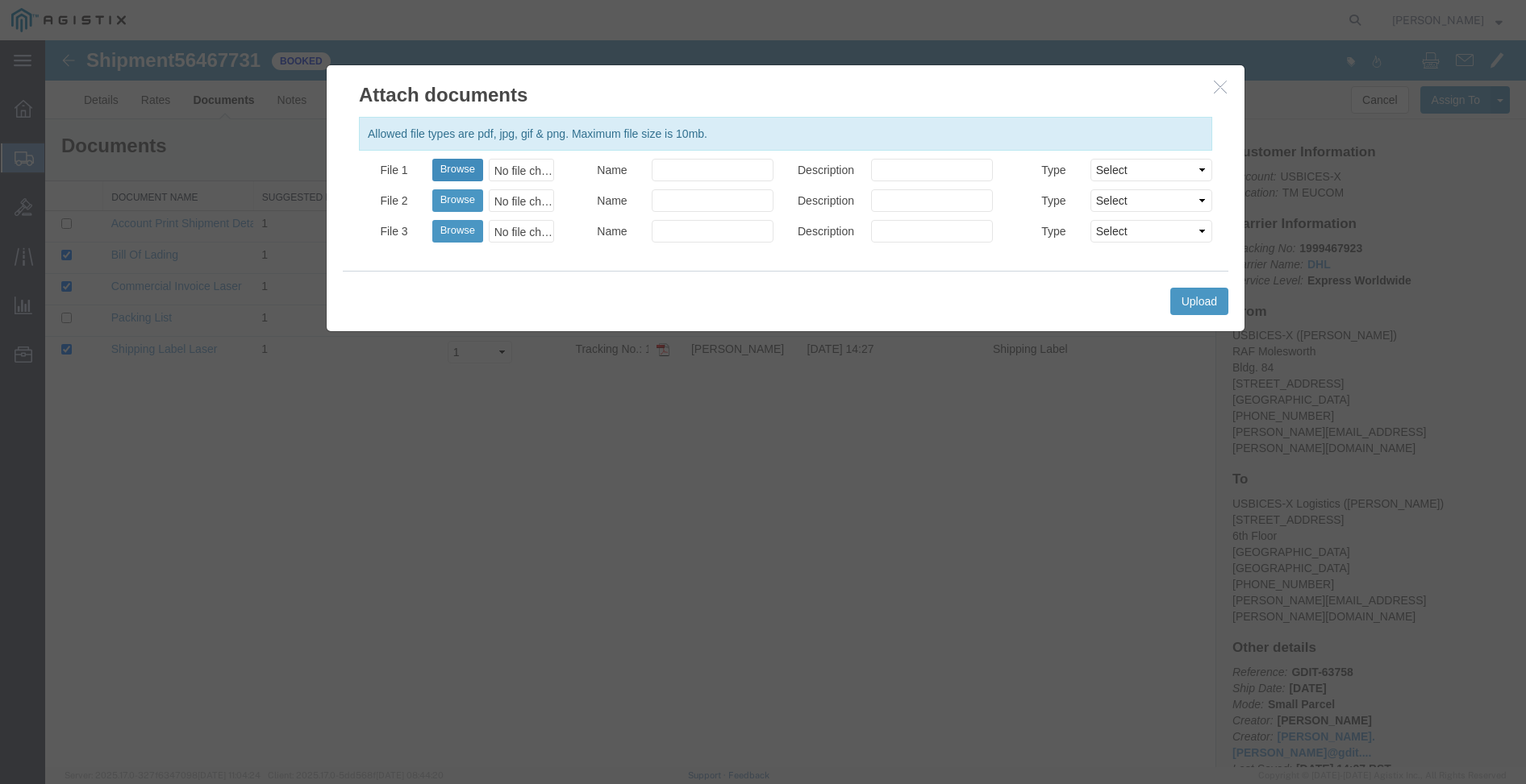
click at [456, 164] on button "Browse" at bounding box center [457, 170] width 51 height 23
type input "C:\fakepath\3175ISR2025.pdf"
click at [691, 175] on input "Name" at bounding box center [712, 170] width 122 height 23
type input "ISR 3175"
click at [940, 163] on input "Description" at bounding box center [931, 170] width 122 height 23
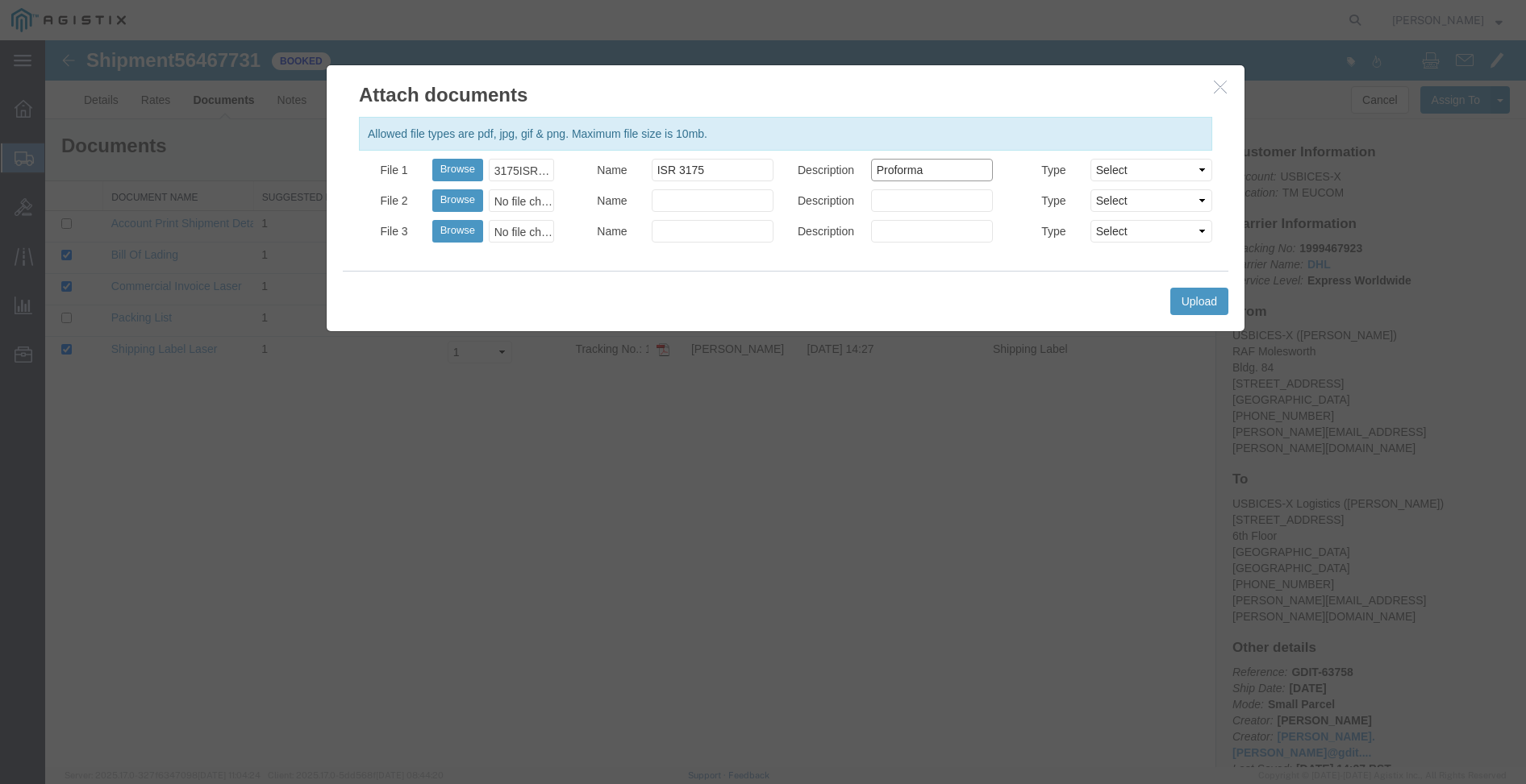
type input "Proforma"
drag, startPoint x: 1106, startPoint y: 171, endPoint x: 1104, endPoint y: 181, distance: 10.2
click at [1106, 171] on select "Select AWB Label Bill of Lading/Air Waybill Certificate of Origin (English) Cla…" at bounding box center [1151, 170] width 122 height 23
select select "PROFORMA_INV"
click at [1090, 159] on select "Select AWB Label Bill of Lading/Air Waybill Certificate of Origin (English) Cla…" at bounding box center [1151, 170] width 122 height 23
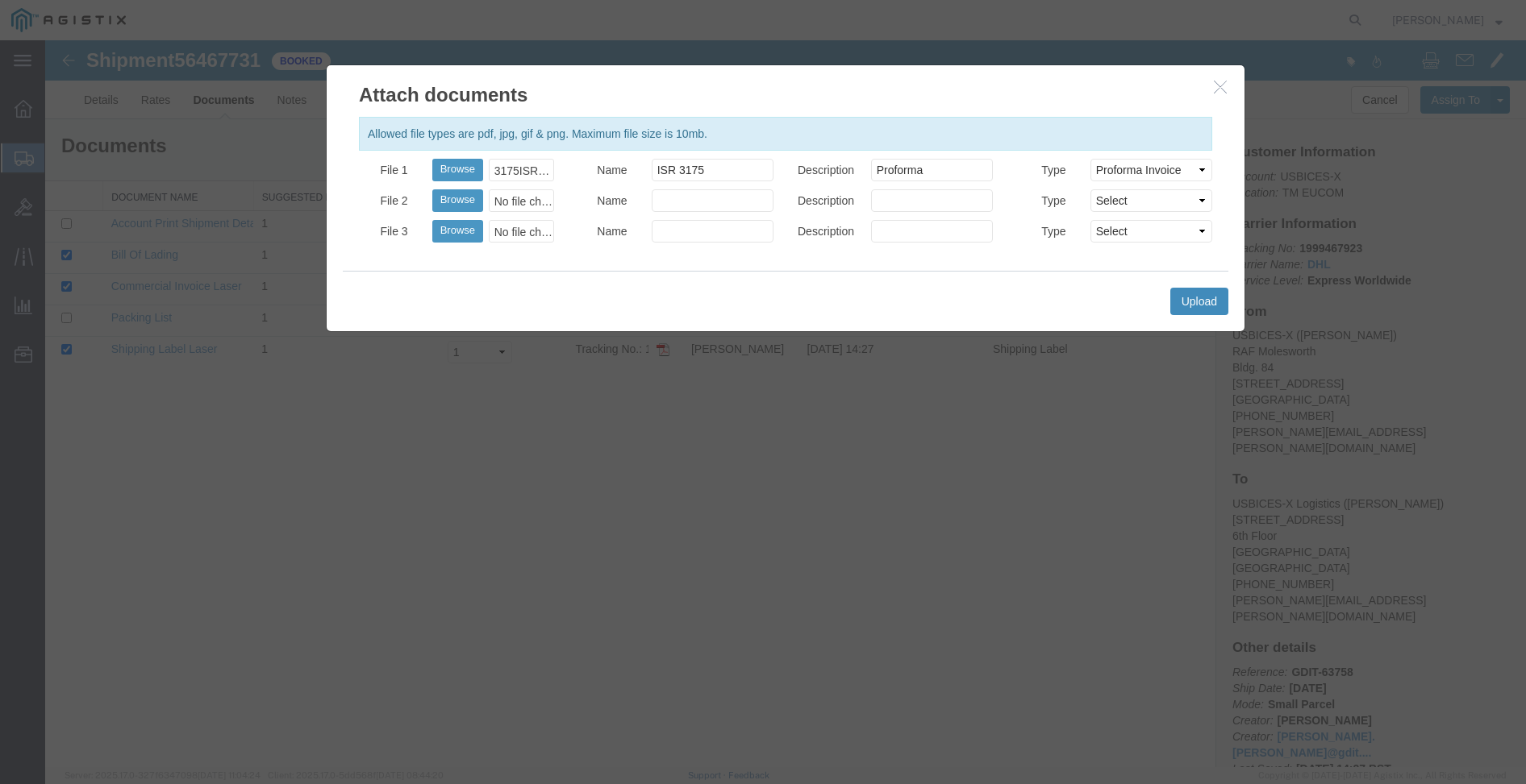
click at [1187, 309] on button "Upload" at bounding box center [1199, 301] width 58 height 27
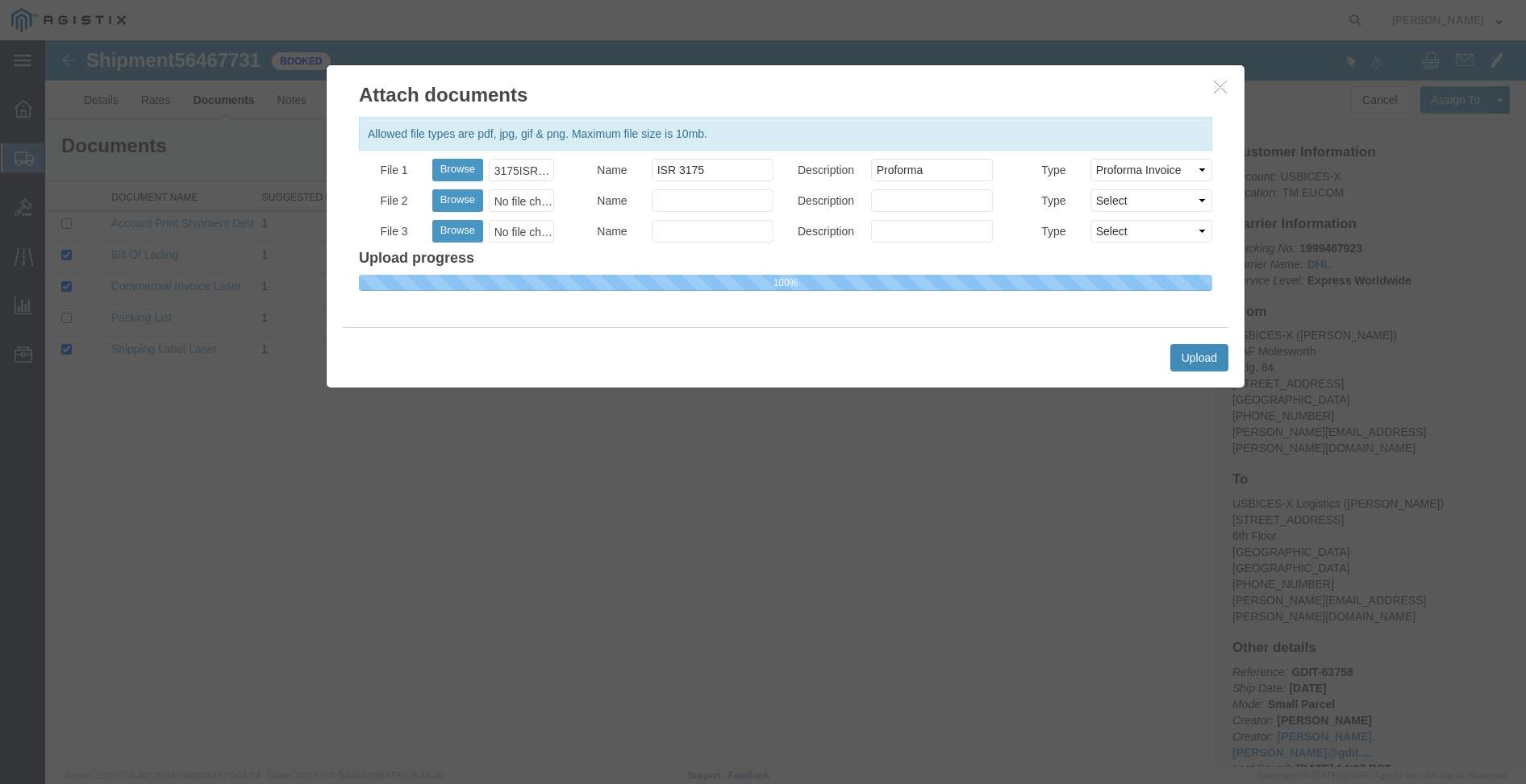
select select
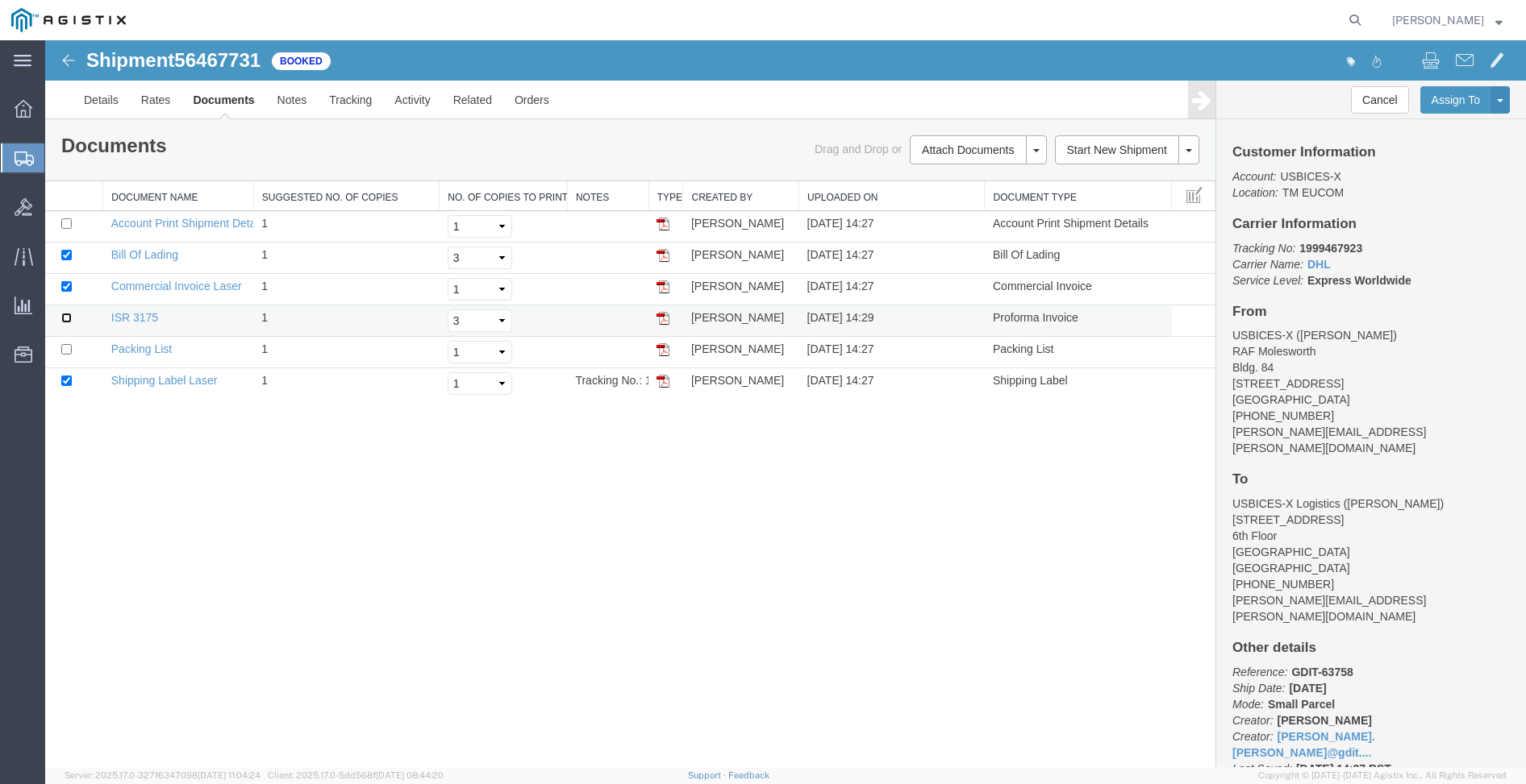
click at [66, 316] on input "checkbox" at bounding box center [66, 318] width 10 height 10
checkbox input "true"
click at [65, 350] on input "checkbox" at bounding box center [66, 350] width 10 height 10
checkbox input "true"
click at [64, 288] on input "checkbox" at bounding box center [66, 287] width 10 height 10
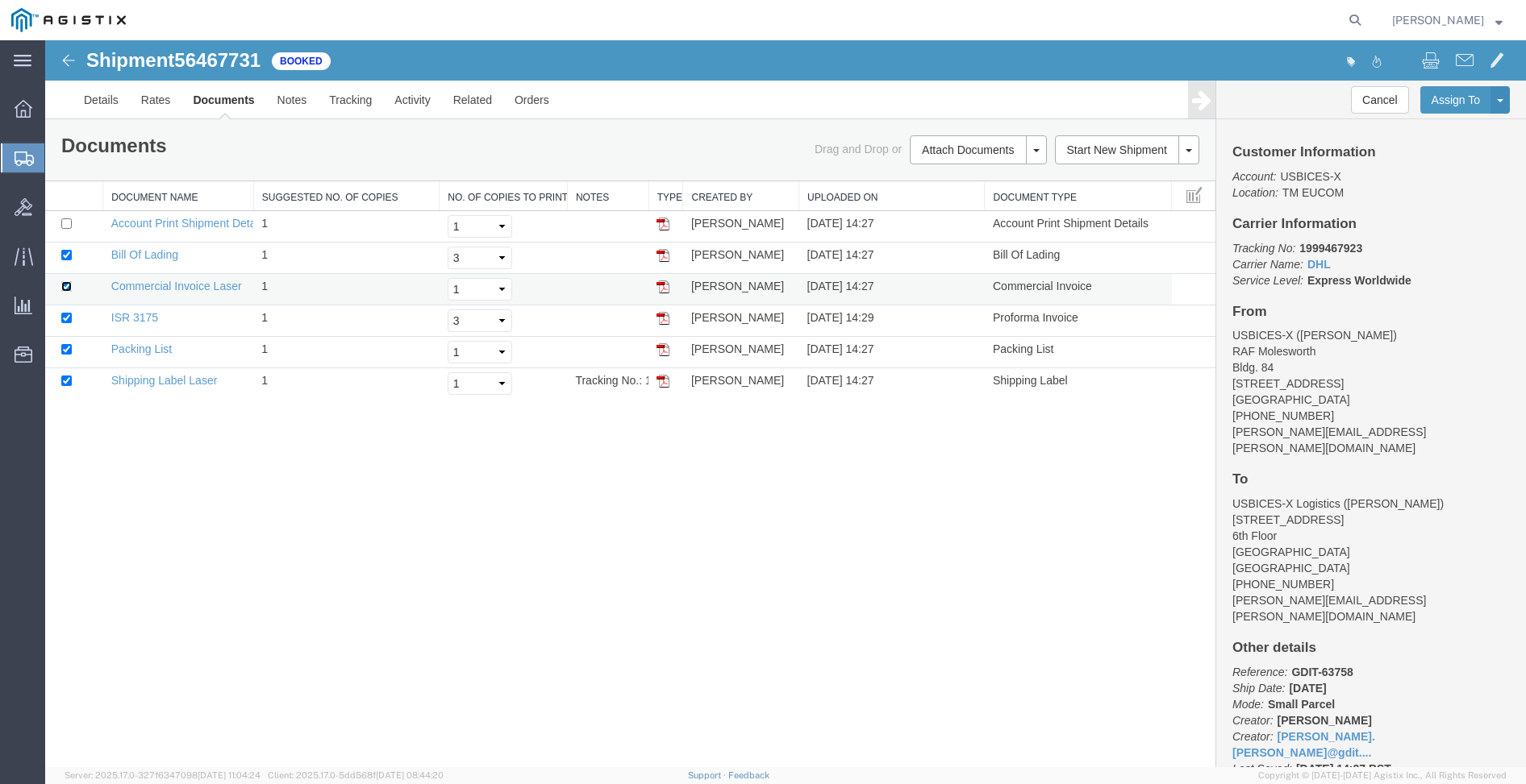
checkbox input "false"
click at [975, 176] on link "Print Documents" at bounding box center [976, 177] width 140 height 24
click at [961, 201] on link "Email Documents" at bounding box center [976, 202] width 140 height 24
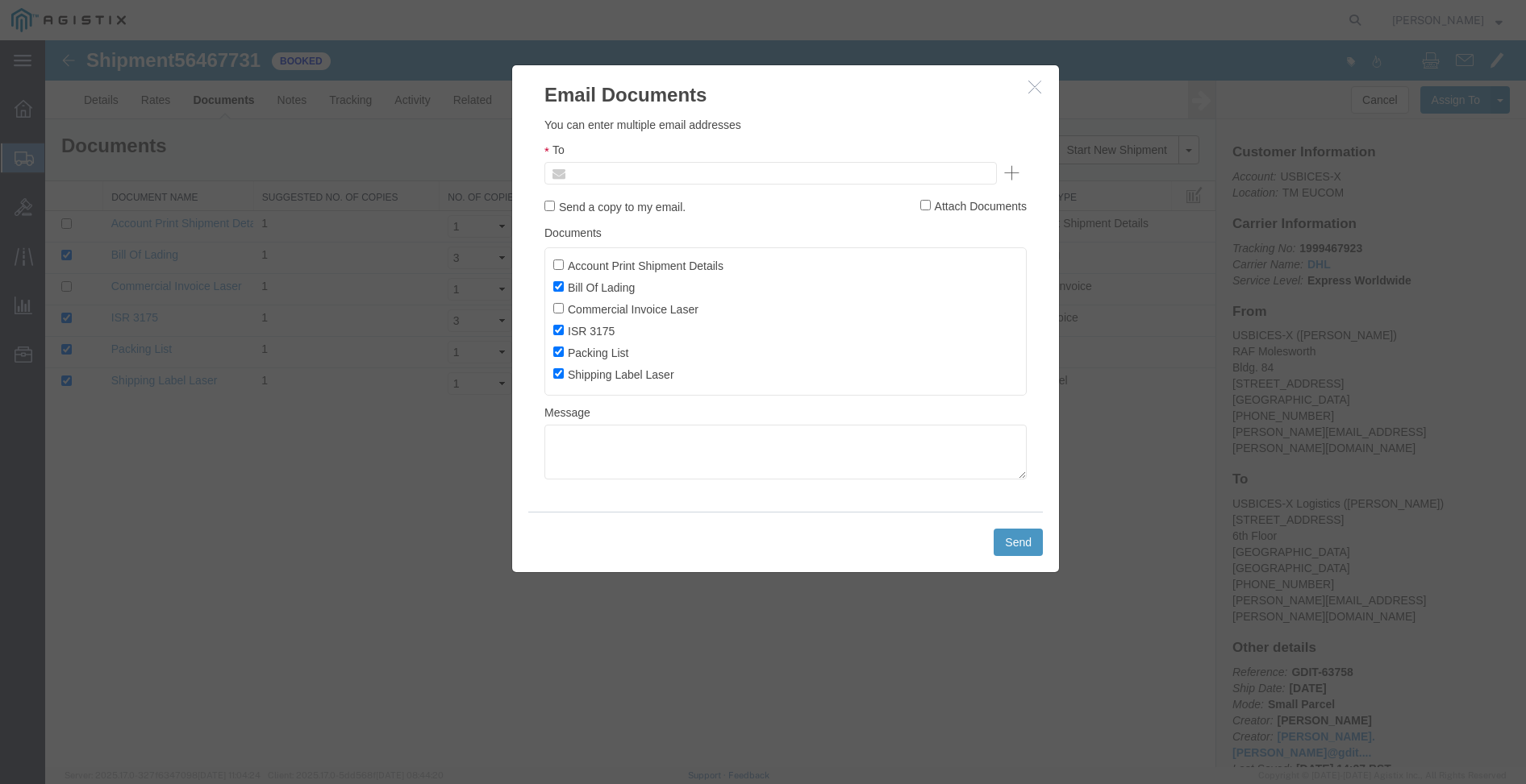
click at [625, 170] on input "text" at bounding box center [661, 173] width 189 height 21
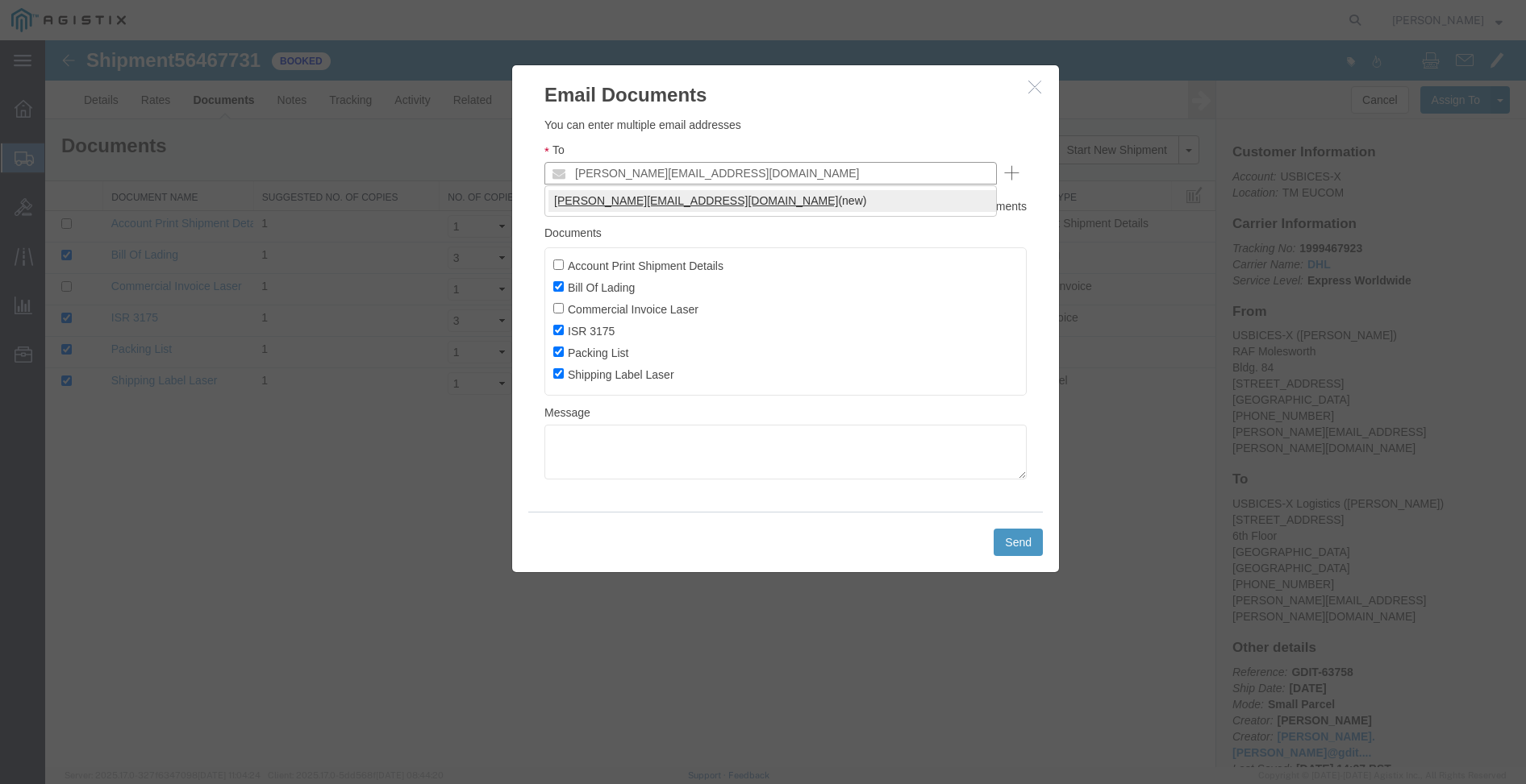
type input "[PERSON_NAME][EMAIL_ADDRESS][DOMAIN_NAME]"
click at [1022, 544] on button "Send" at bounding box center [1018, 542] width 49 height 27
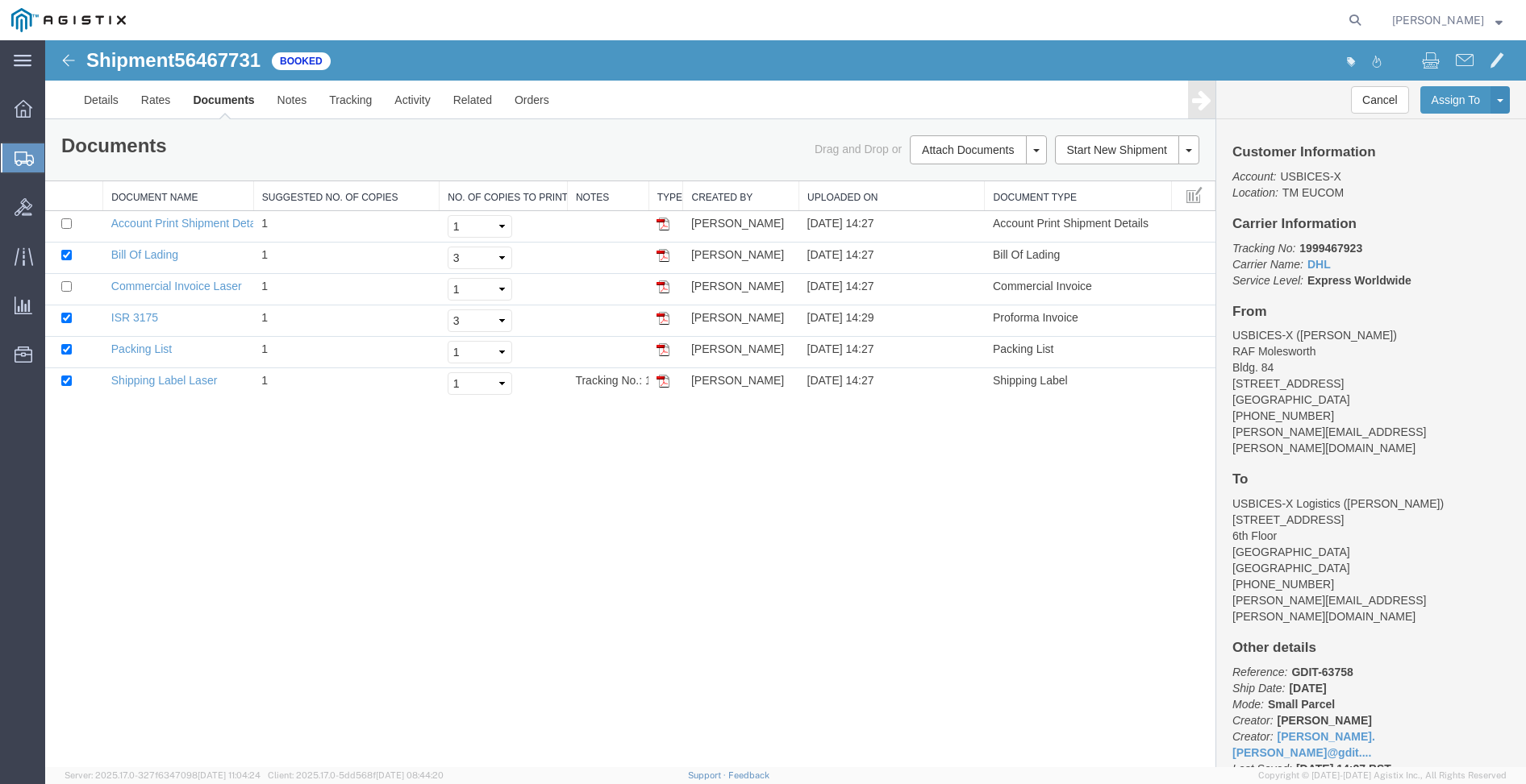
click at [1063, 592] on div "Shipment 56467731 6 of 6 Booked Details Rates Documents Notes Tracking Activity…" at bounding box center [785, 404] width 1481 height 727
click at [157, 103] on link "Rates" at bounding box center [157, 100] width 52 height 38
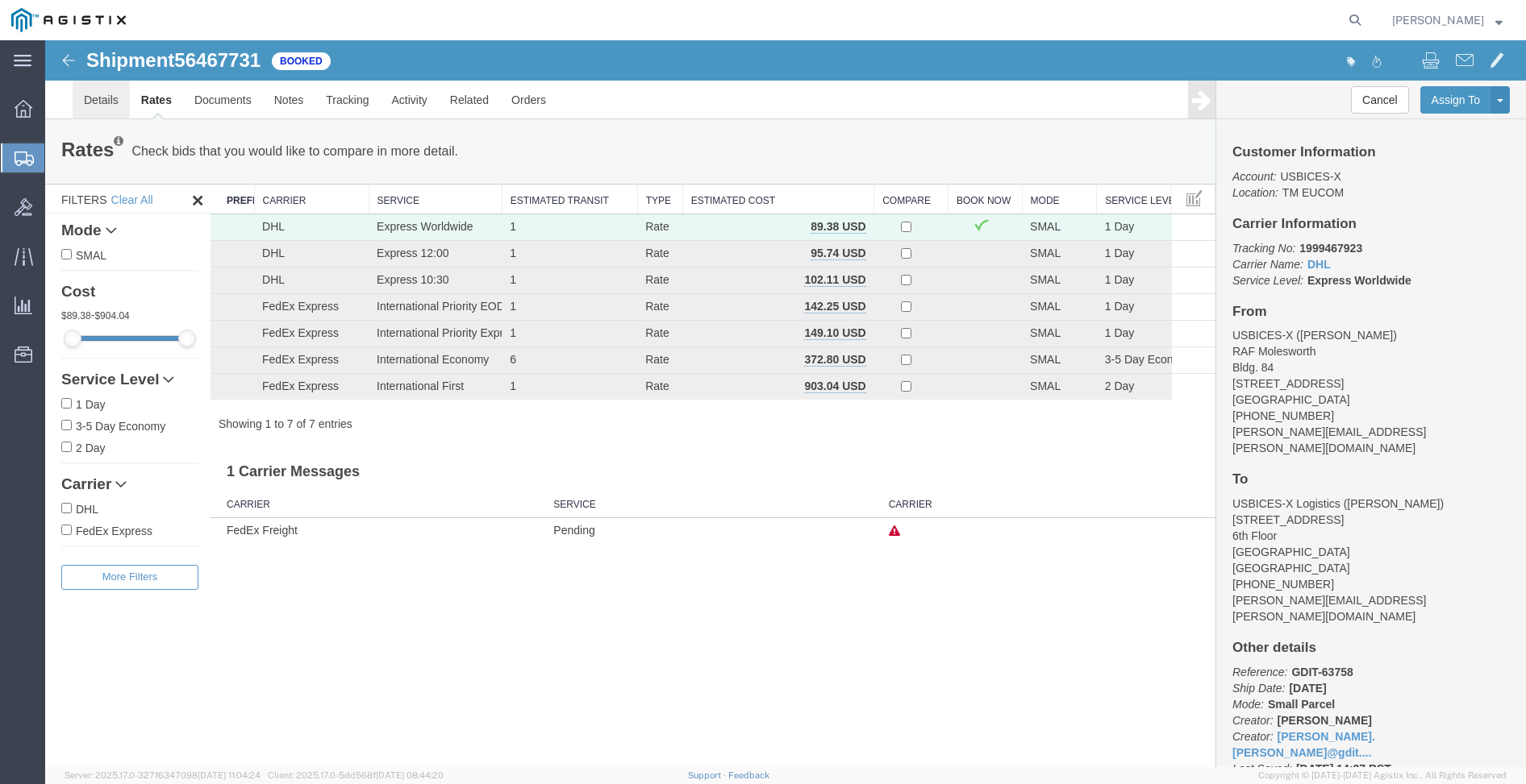
click at [96, 102] on link "Details" at bounding box center [101, 100] width 57 height 38
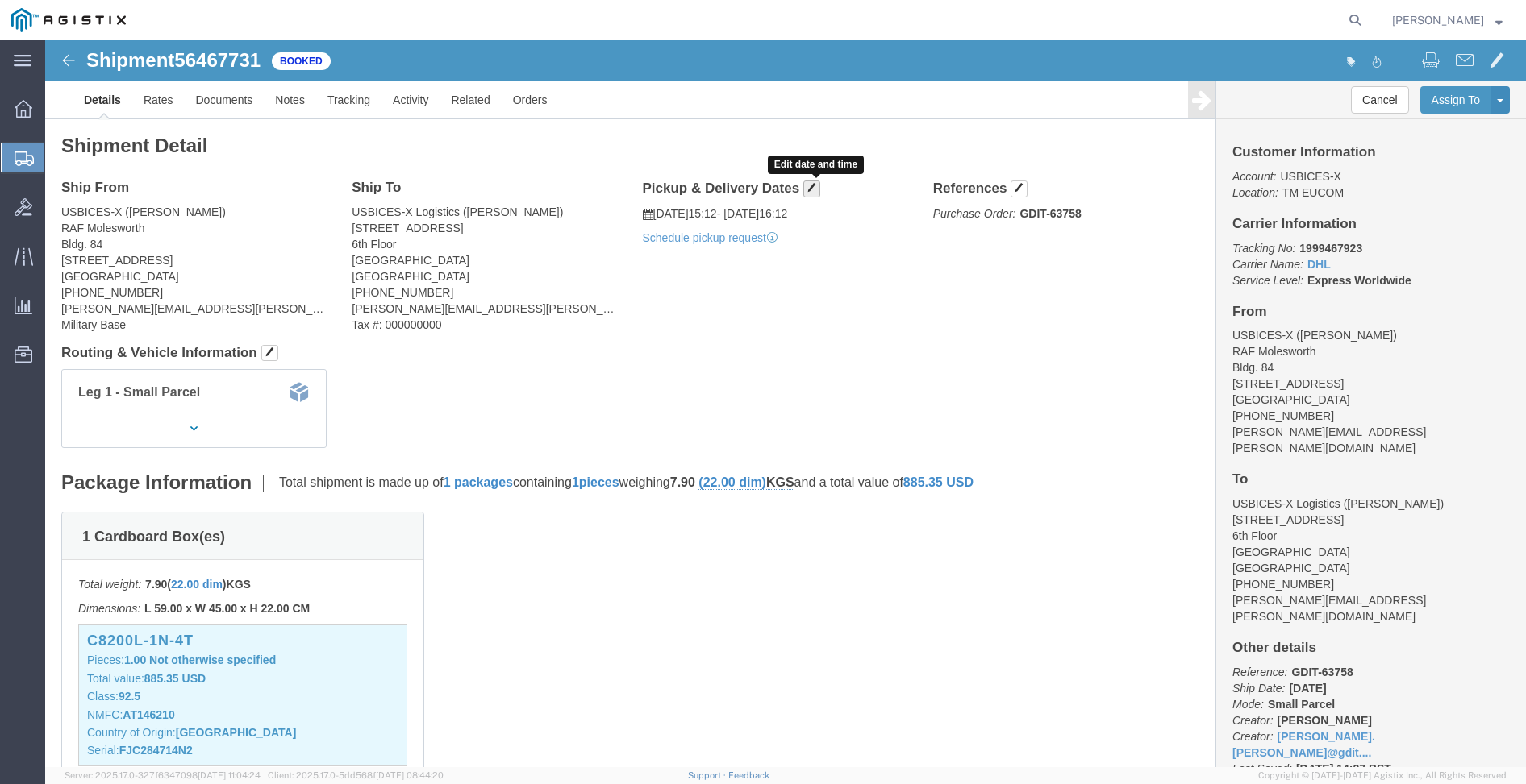
click span "button"
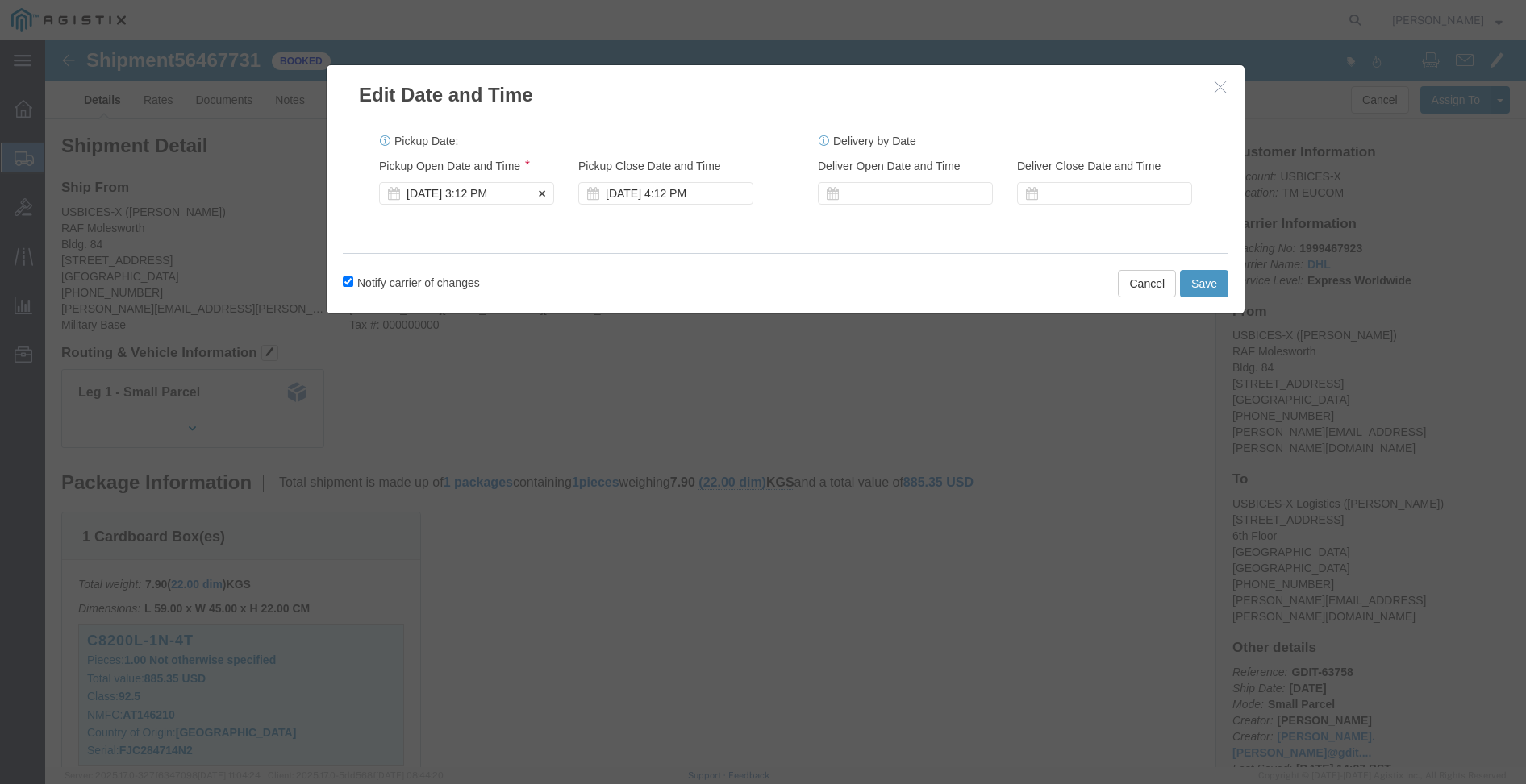
click div "[DATE] 3:12 PM"
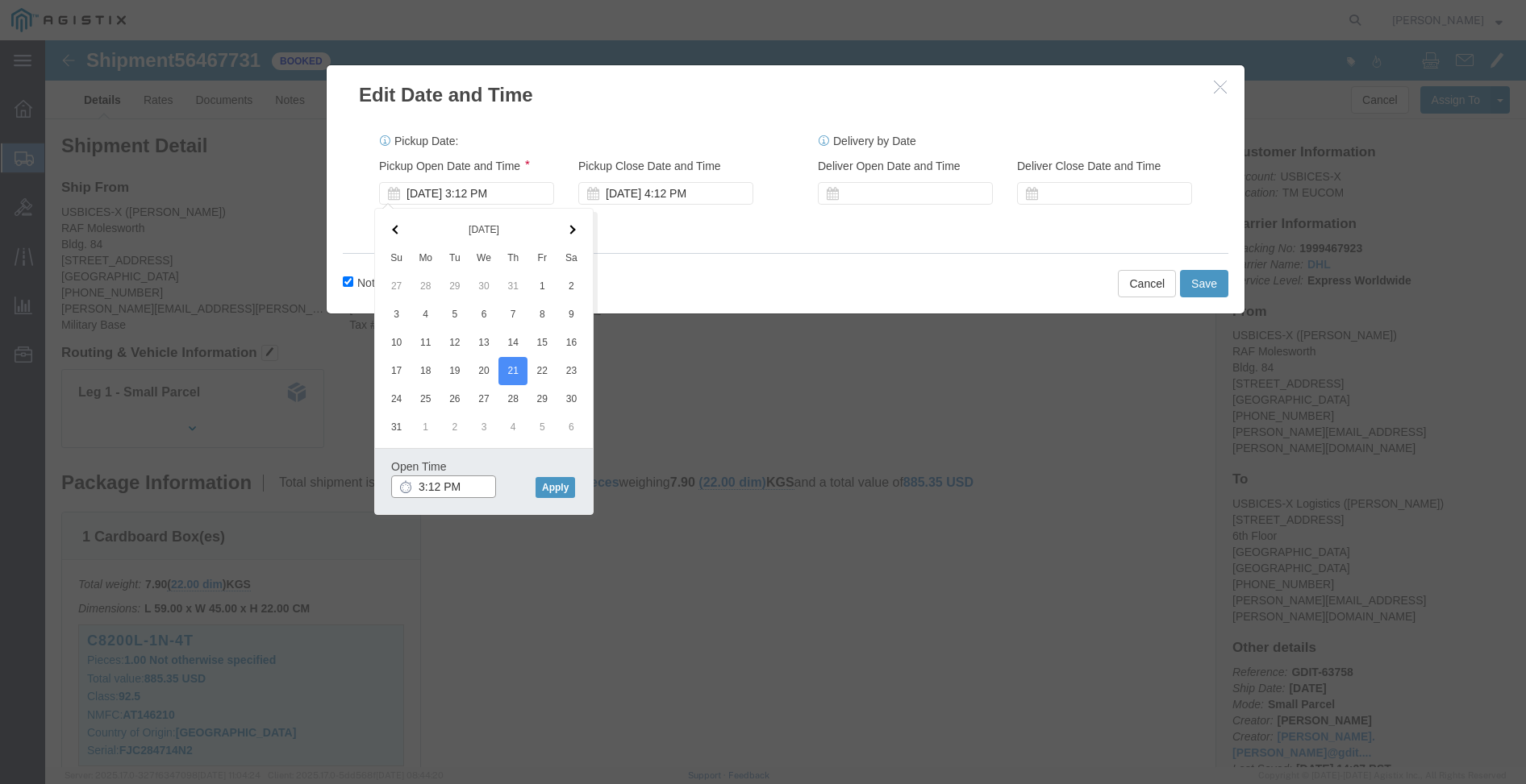
click input "3:12 PM"
type input "8:00 AM"
click div "Open Time 8:00 AM [DATE] 3:12 PM - [DATE] 3:12 PM Cancel Apply"
click button "Apply"
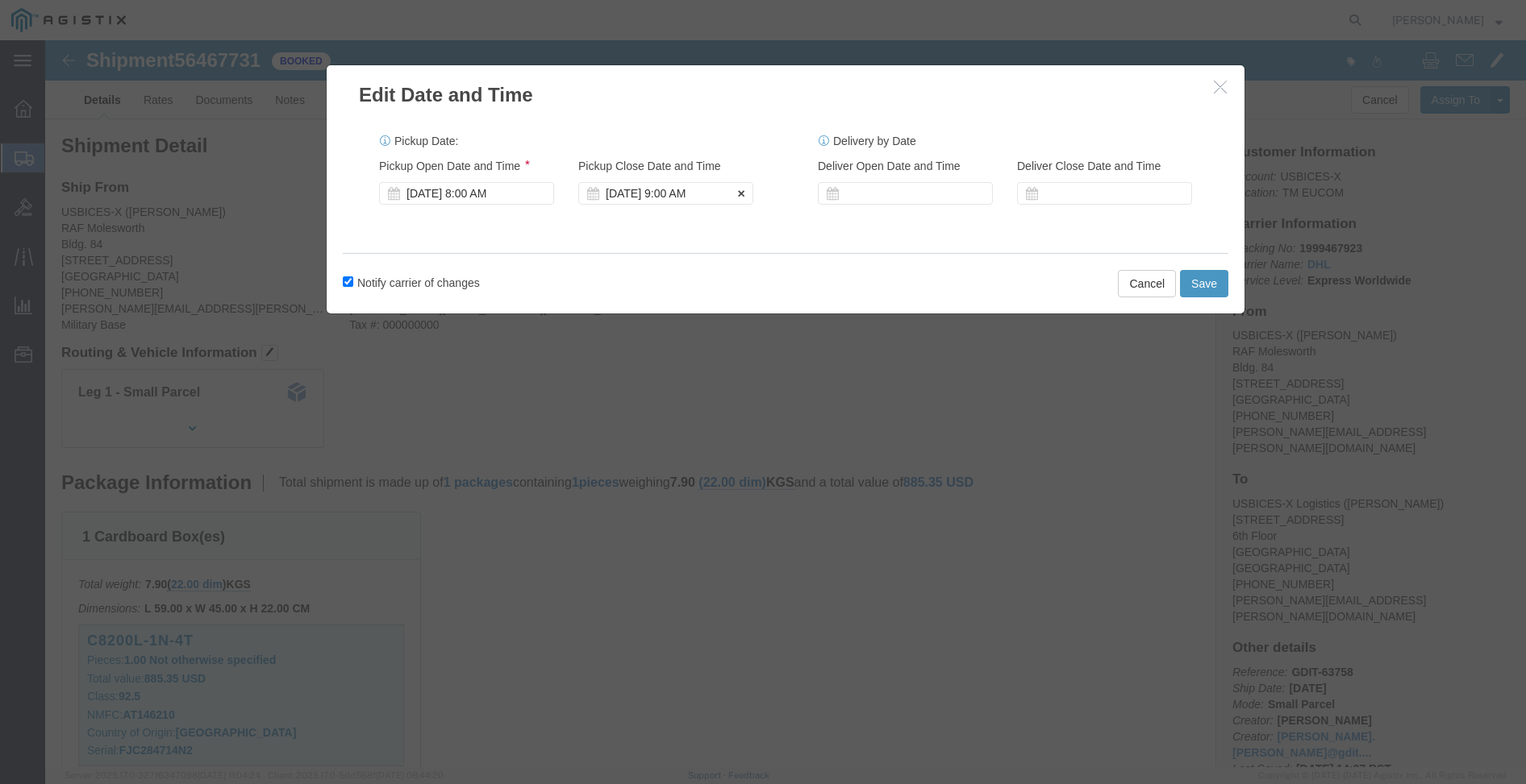
click div "[DATE] 9:00 AM"
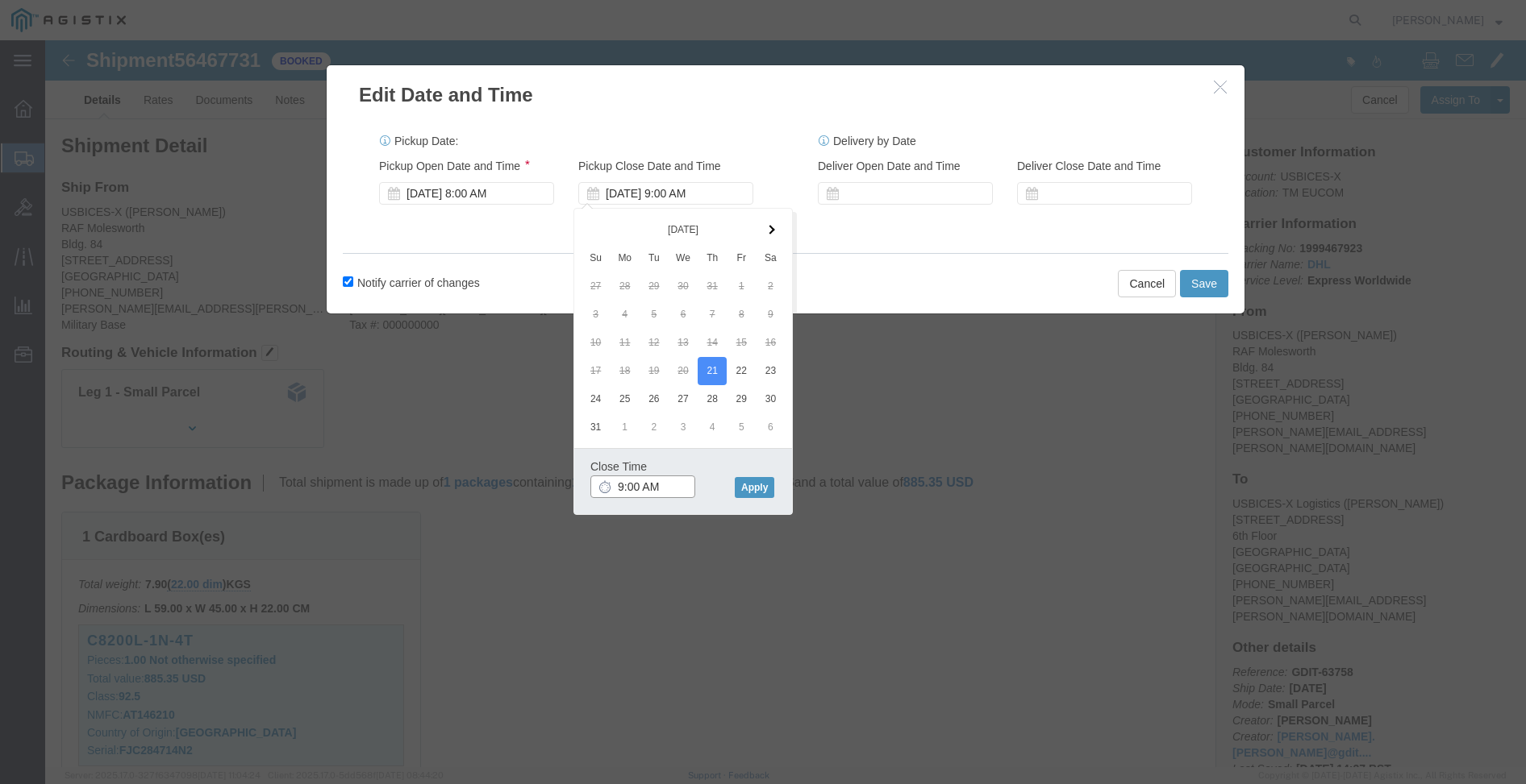
click input "9:00 AM"
type input "2:00 PM"
click button "Apply"
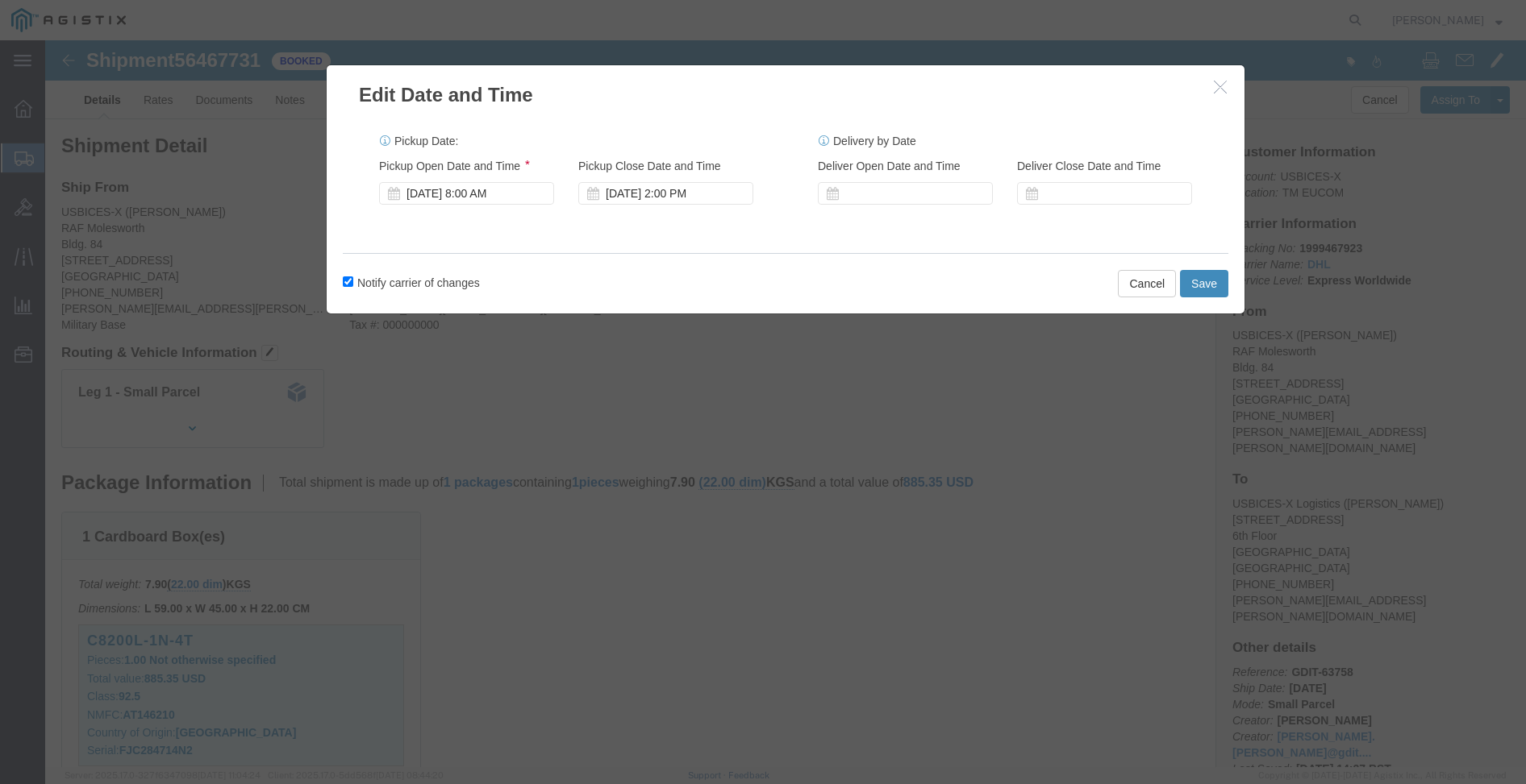
click button "Save"
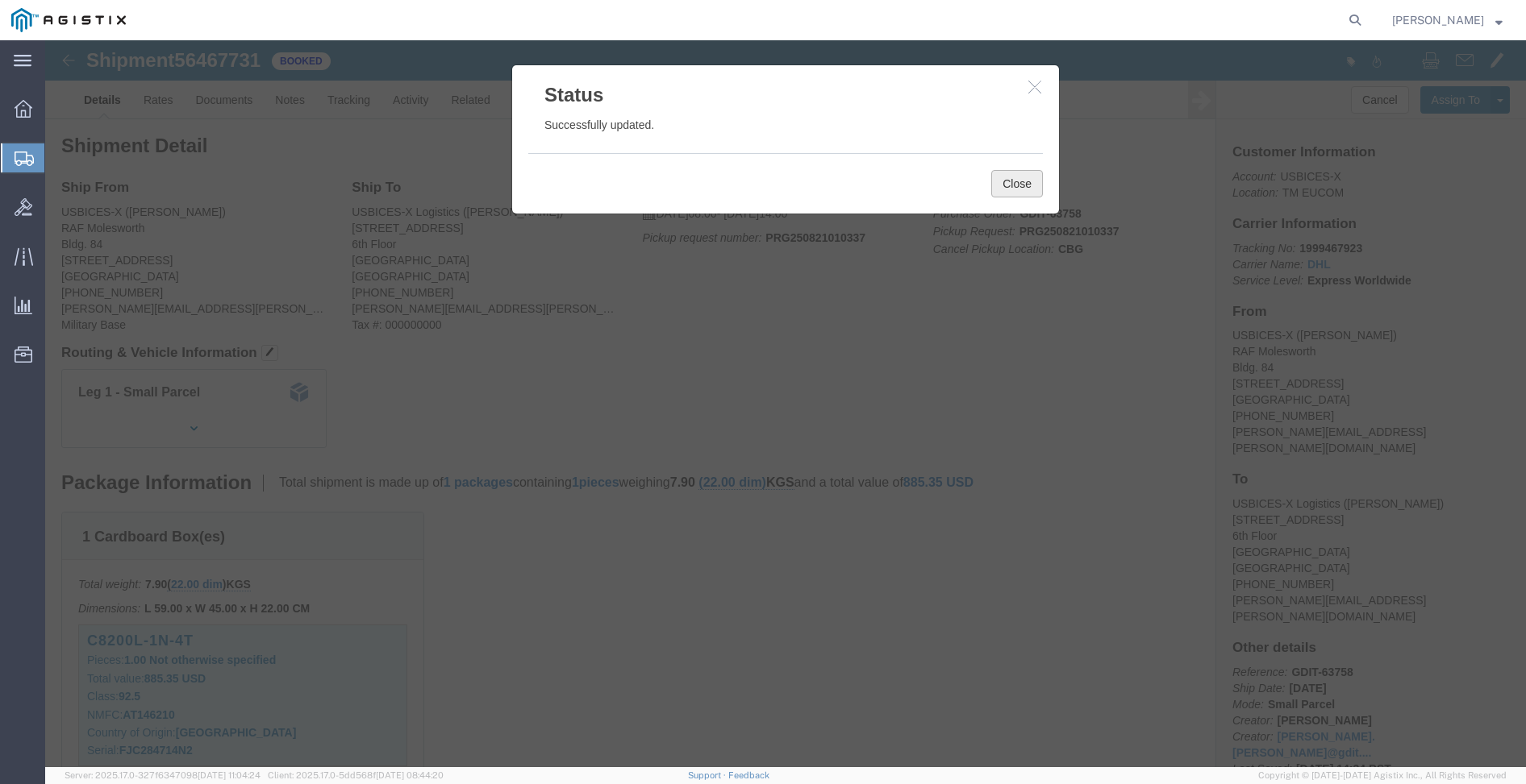
click button "Close"
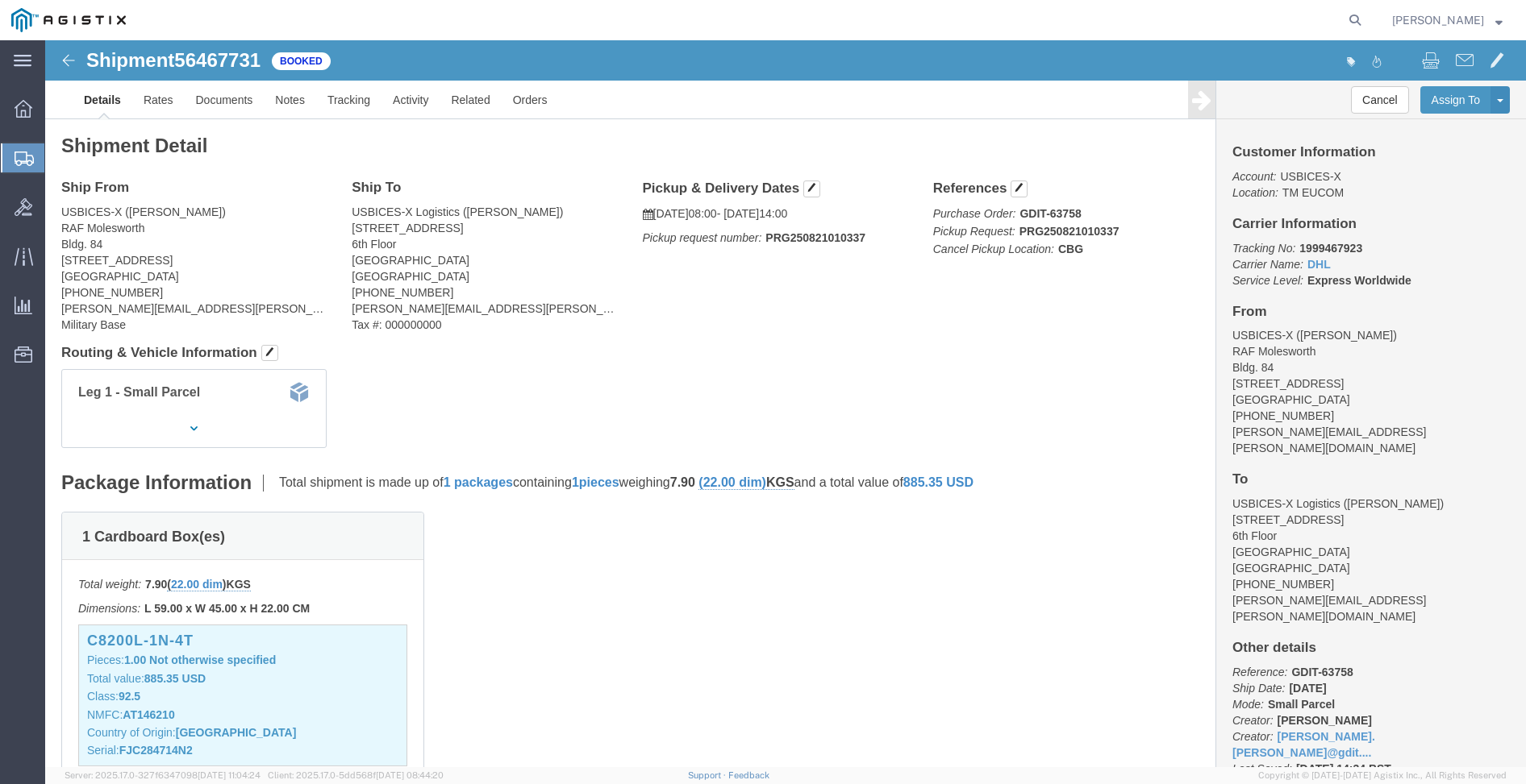
click p "Tracking No: 1999467923 Carrier Name: DHL DHL Service Level: Express Worldwide"
drag, startPoint x: 1247, startPoint y: 208, endPoint x: 1309, endPoint y: 205, distance: 62.1
click p "Tracking No: 1999467923 Carrier Name: DHL DHL Service Level: Express Worldwide"
copy b "1999467923"
